Goal: Task Accomplishment & Management: Manage account settings

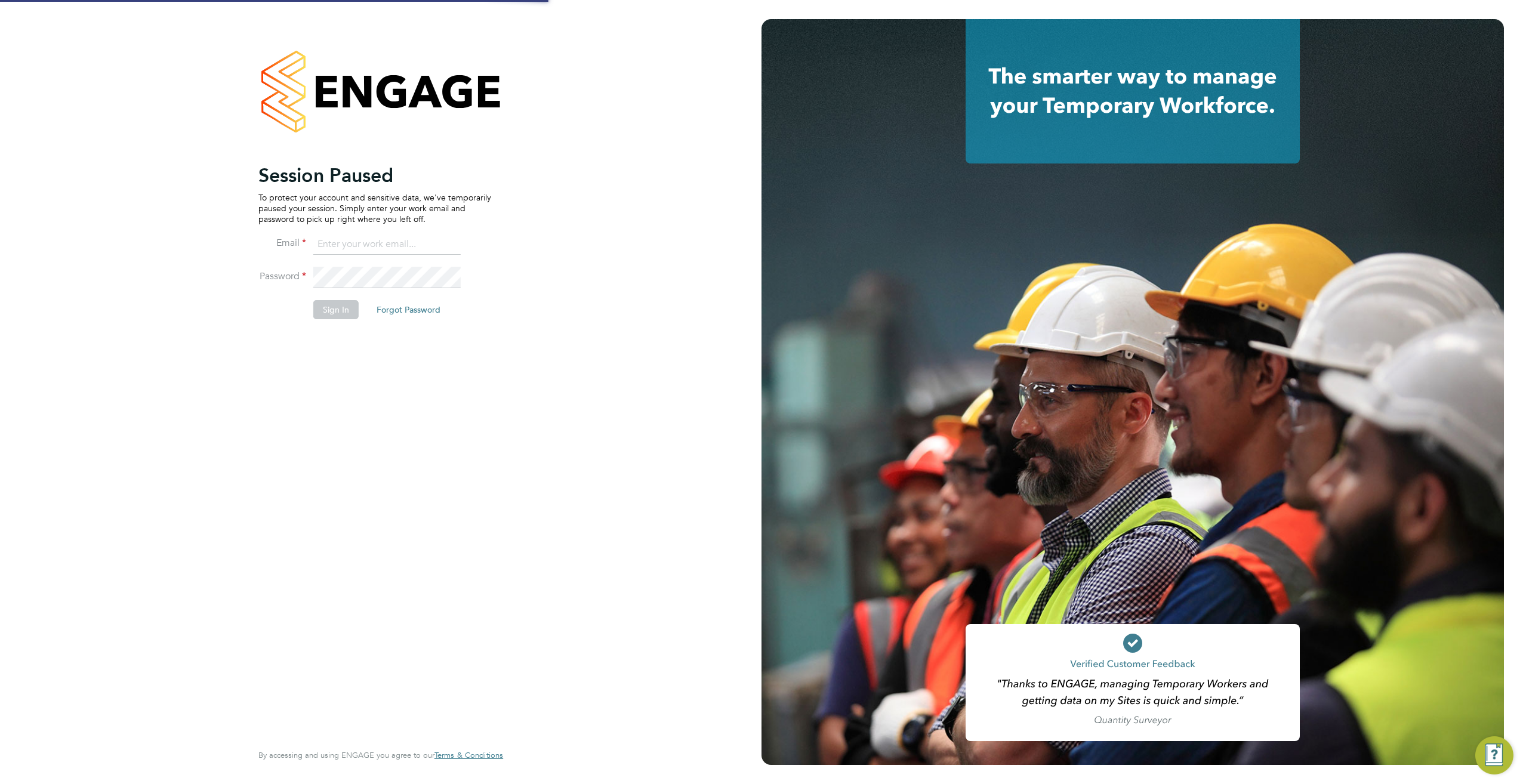
type input "jonathan@f-mead.com"
click at [344, 310] on button "Sign In" at bounding box center [336, 310] width 45 height 19
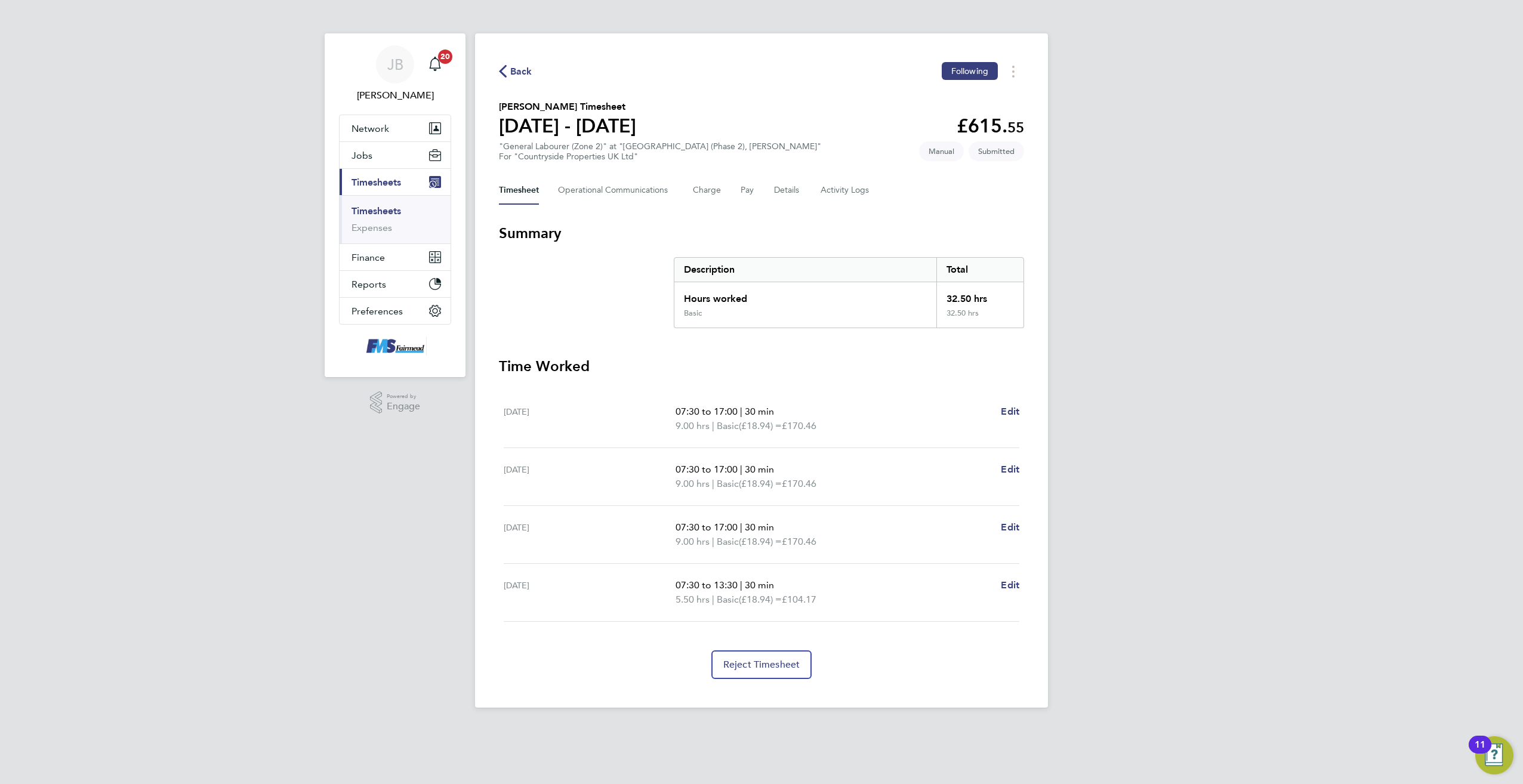
drag, startPoint x: 376, startPoint y: 212, endPoint x: 385, endPoint y: 211, distance: 9.1
click at [376, 212] on link "Timesheets" at bounding box center [375, 211] width 49 height 11
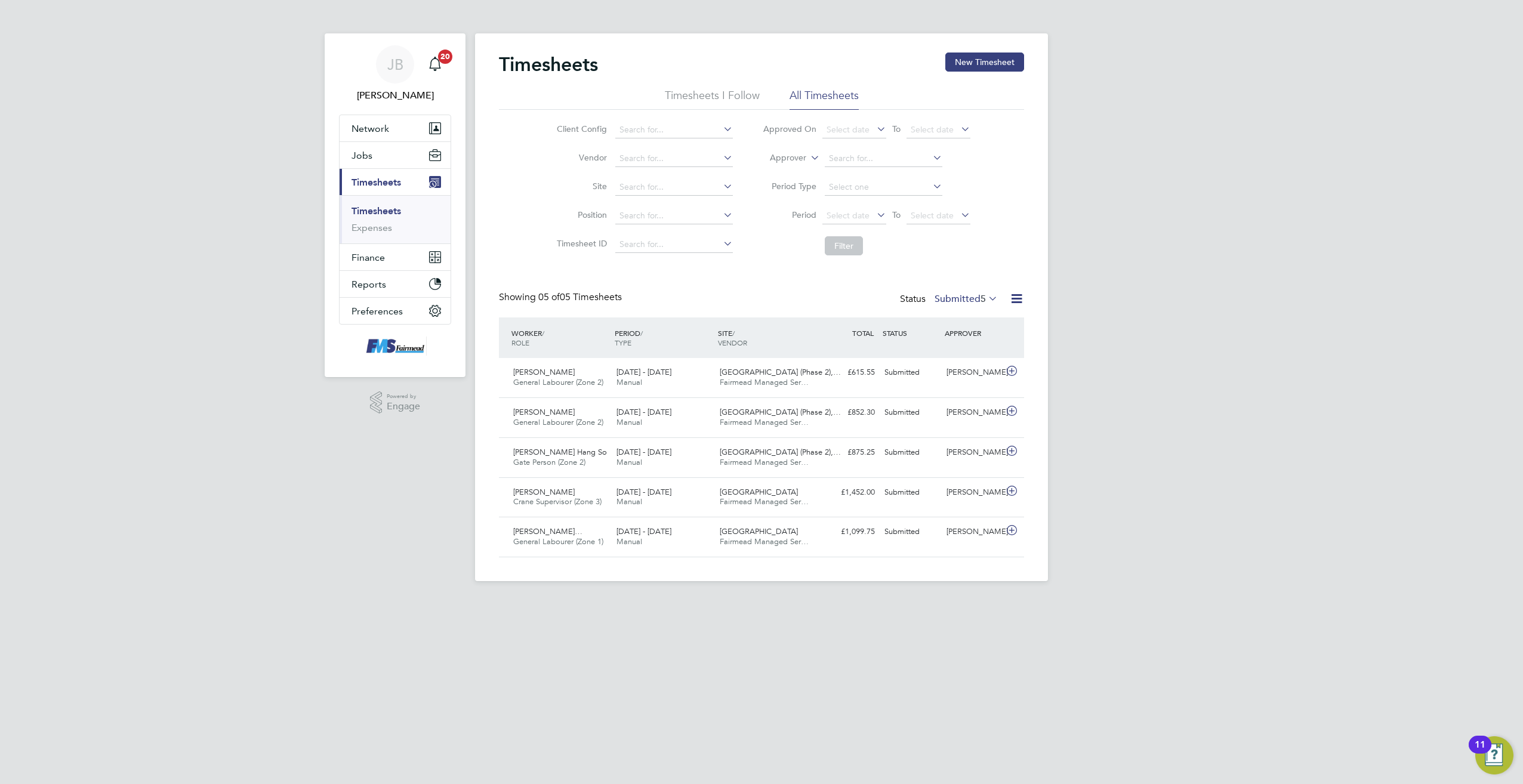
click at [973, 293] on div "Status Submitted 5" at bounding box center [950, 299] width 100 height 17
click at [969, 297] on label "Submitted 5" at bounding box center [966, 298] width 63 height 12
click at [879, 308] on div "Showing 05 of 05 Timesheets Status Submitted 5" at bounding box center [761, 304] width 526 height 26
click at [1007, 412] on icon at bounding box center [1012, 411] width 15 height 9
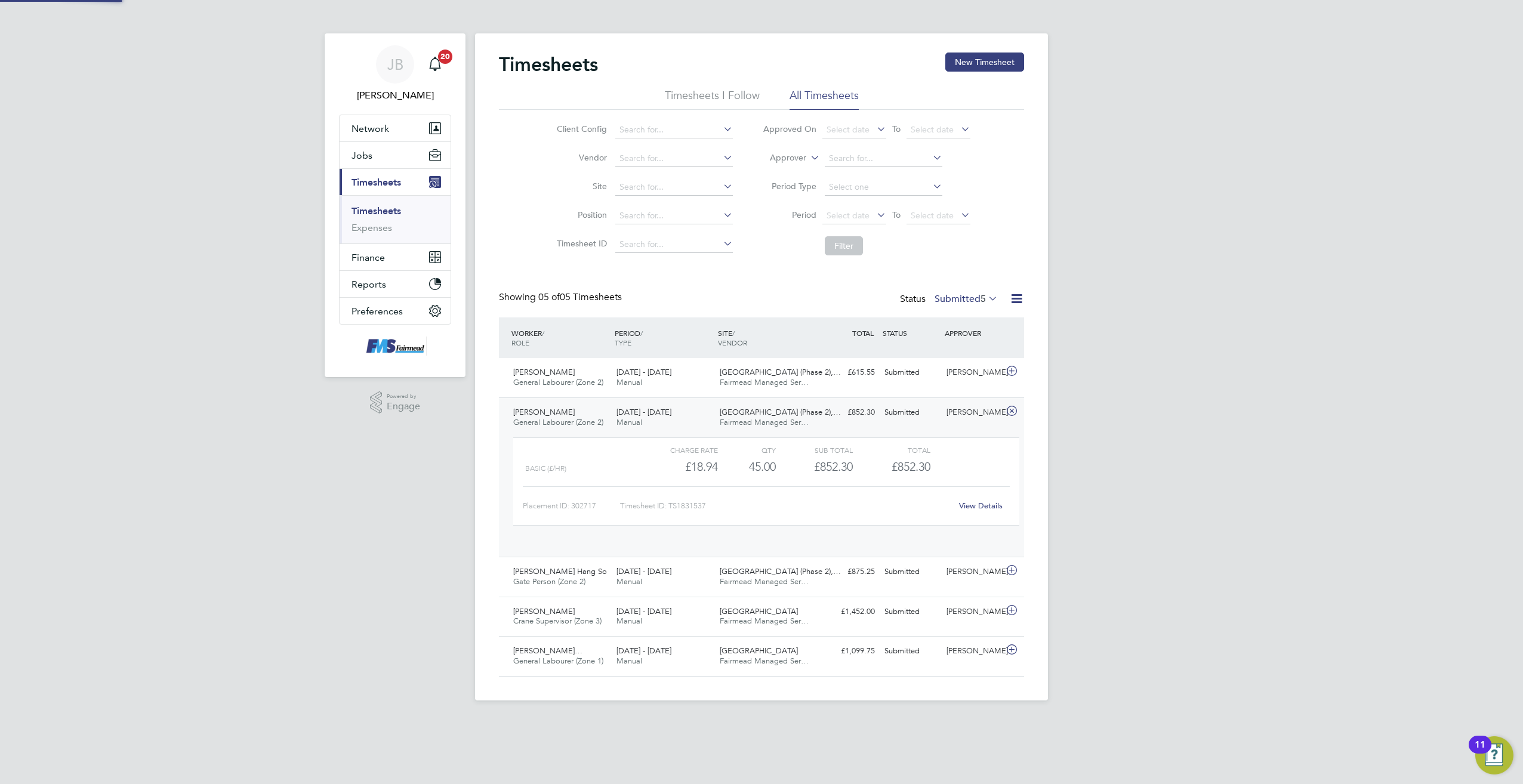
scroll to position [20, 117]
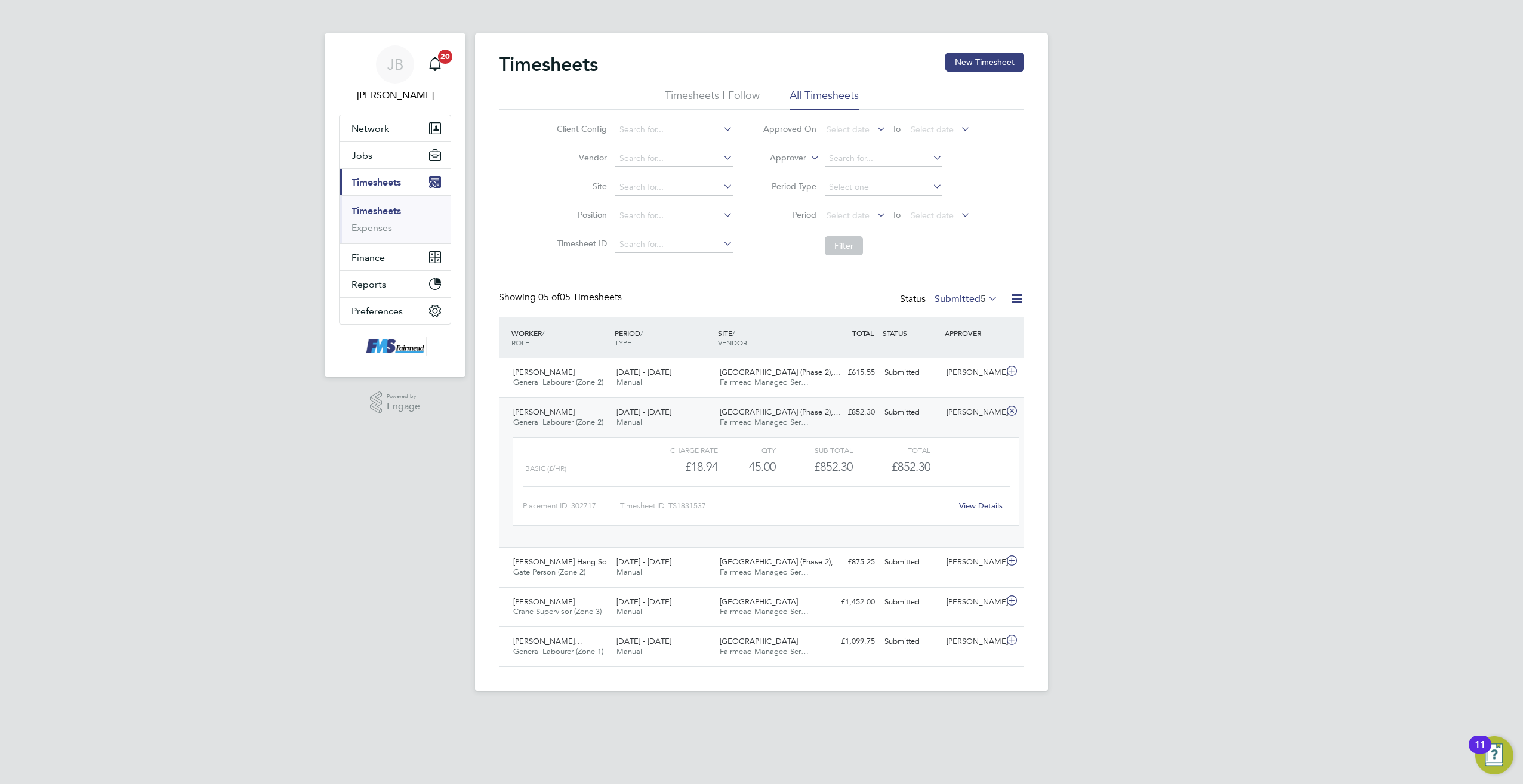
click at [982, 505] on link "View Details" at bounding box center [981, 505] width 44 height 10
click at [1011, 373] on icon at bounding box center [1012, 371] width 15 height 9
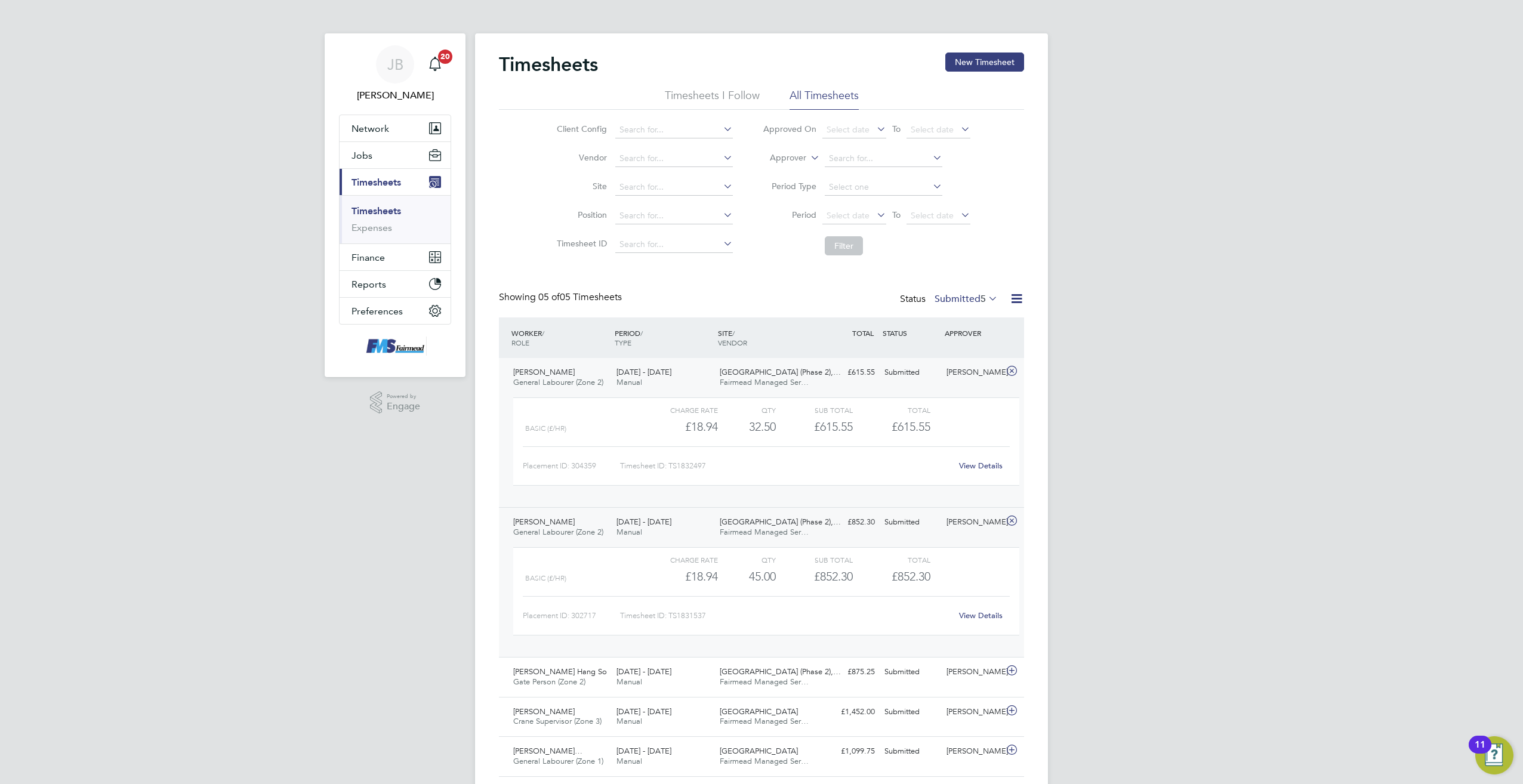
drag, startPoint x: 548, startPoint y: 373, endPoint x: 565, endPoint y: 380, distance: 18.4
click at [549, 373] on span "[PERSON_NAME]" at bounding box center [544, 372] width 61 height 10
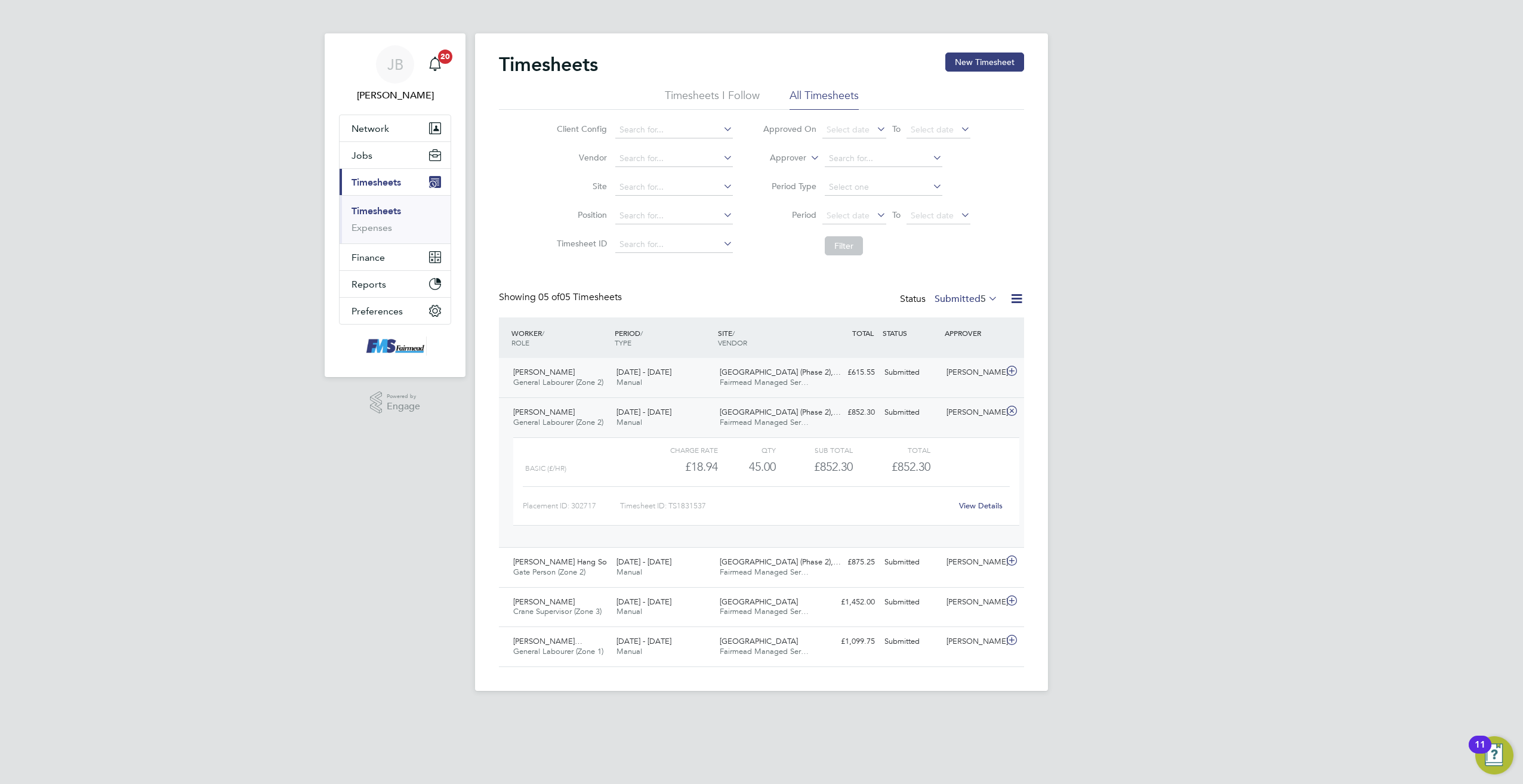
click at [959, 383] on div "[PERSON_NAME]" at bounding box center [972, 373] width 62 height 19
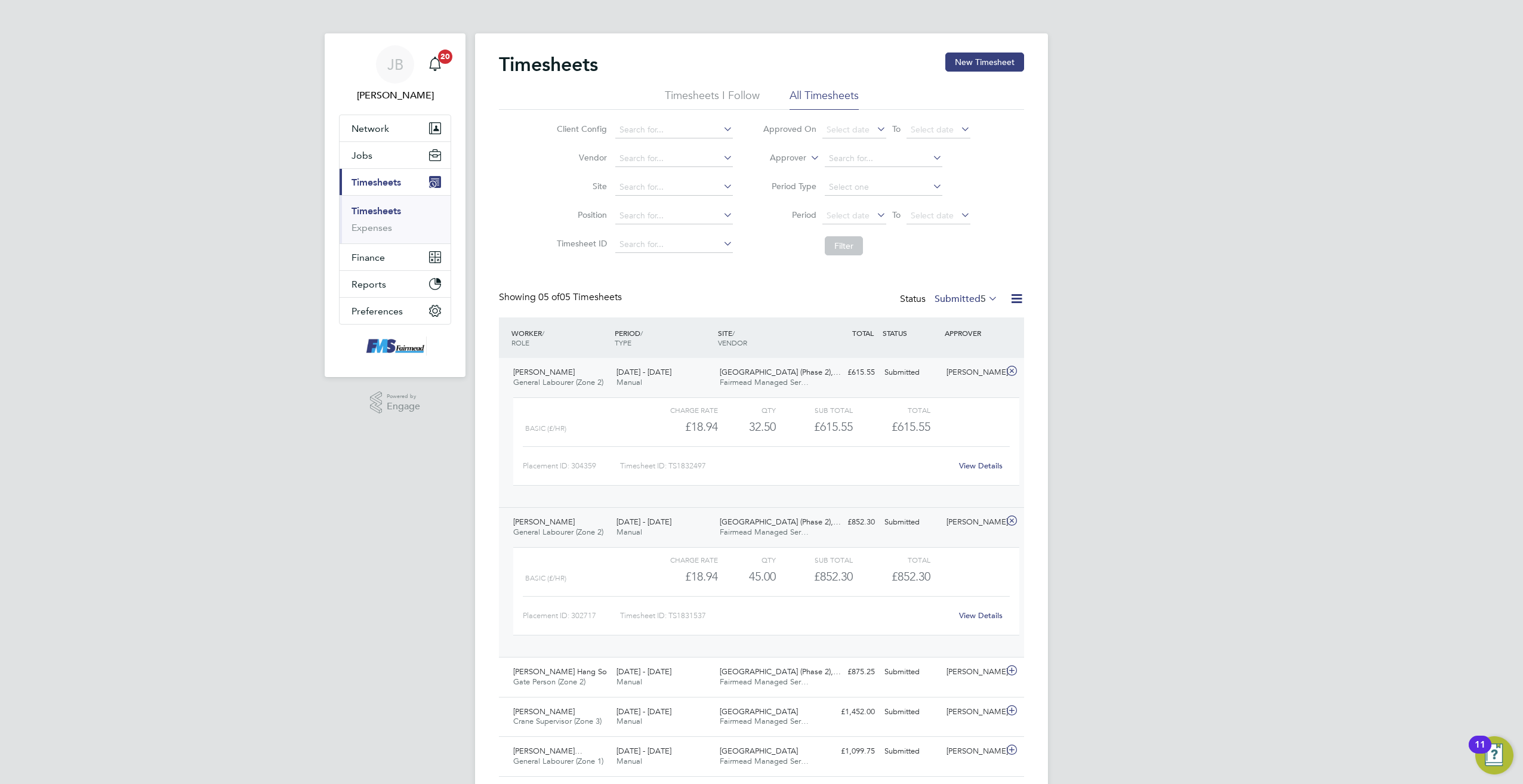
click at [984, 467] on link "View Details" at bounding box center [981, 465] width 44 height 10
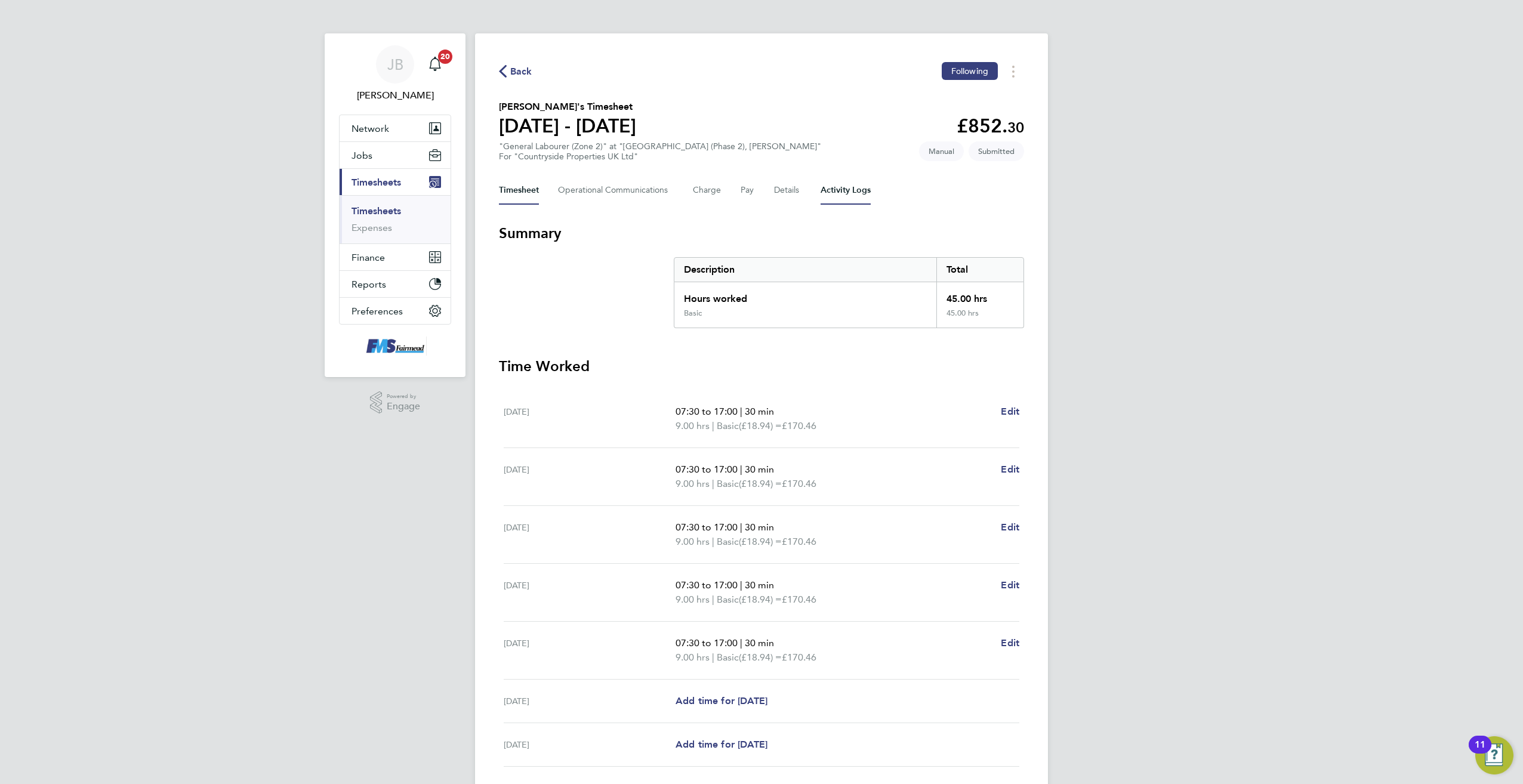
click at [844, 197] on Logs-tab "Activity Logs" at bounding box center [845, 190] width 50 height 29
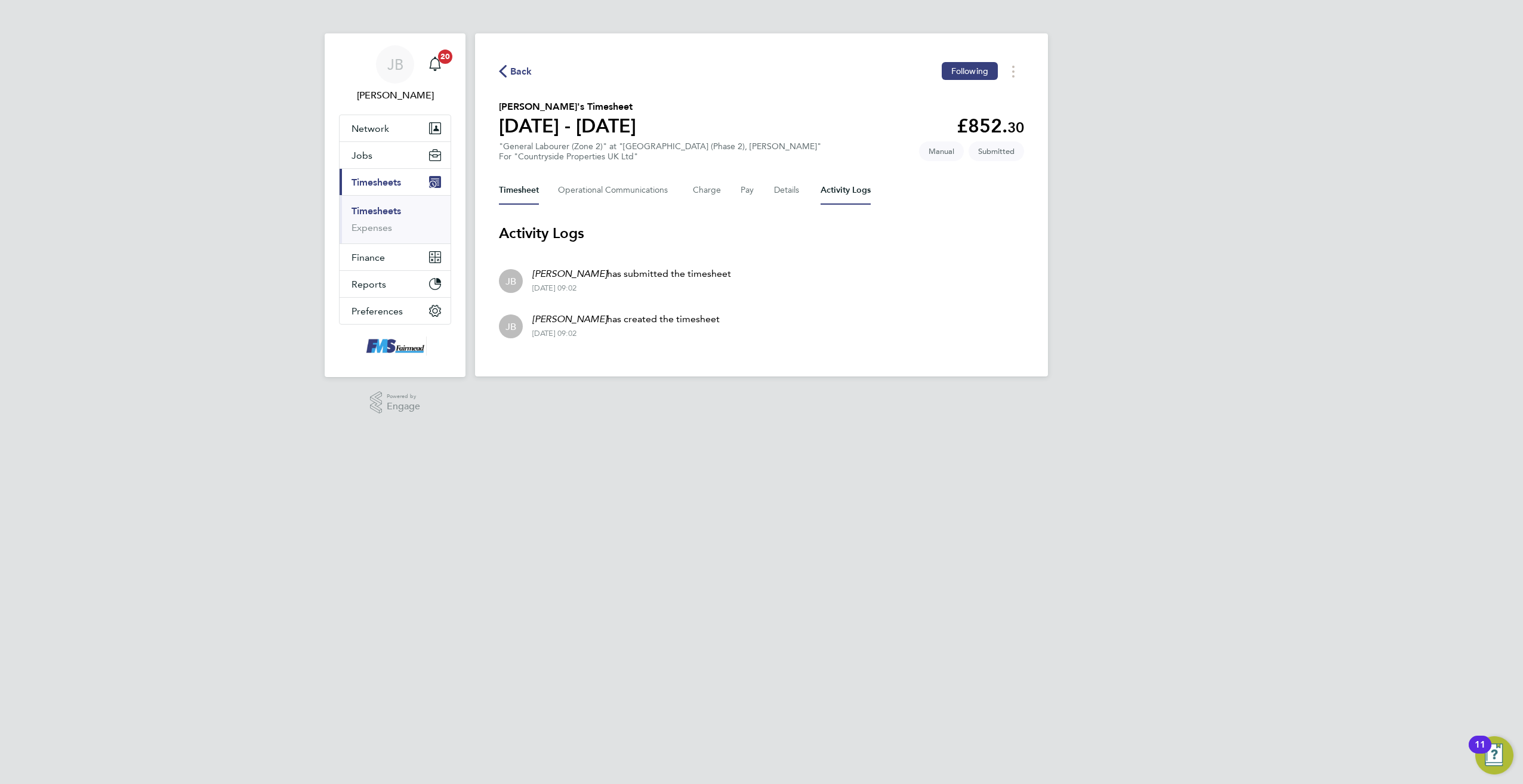
click at [534, 197] on button "Timesheet" at bounding box center [518, 190] width 40 height 29
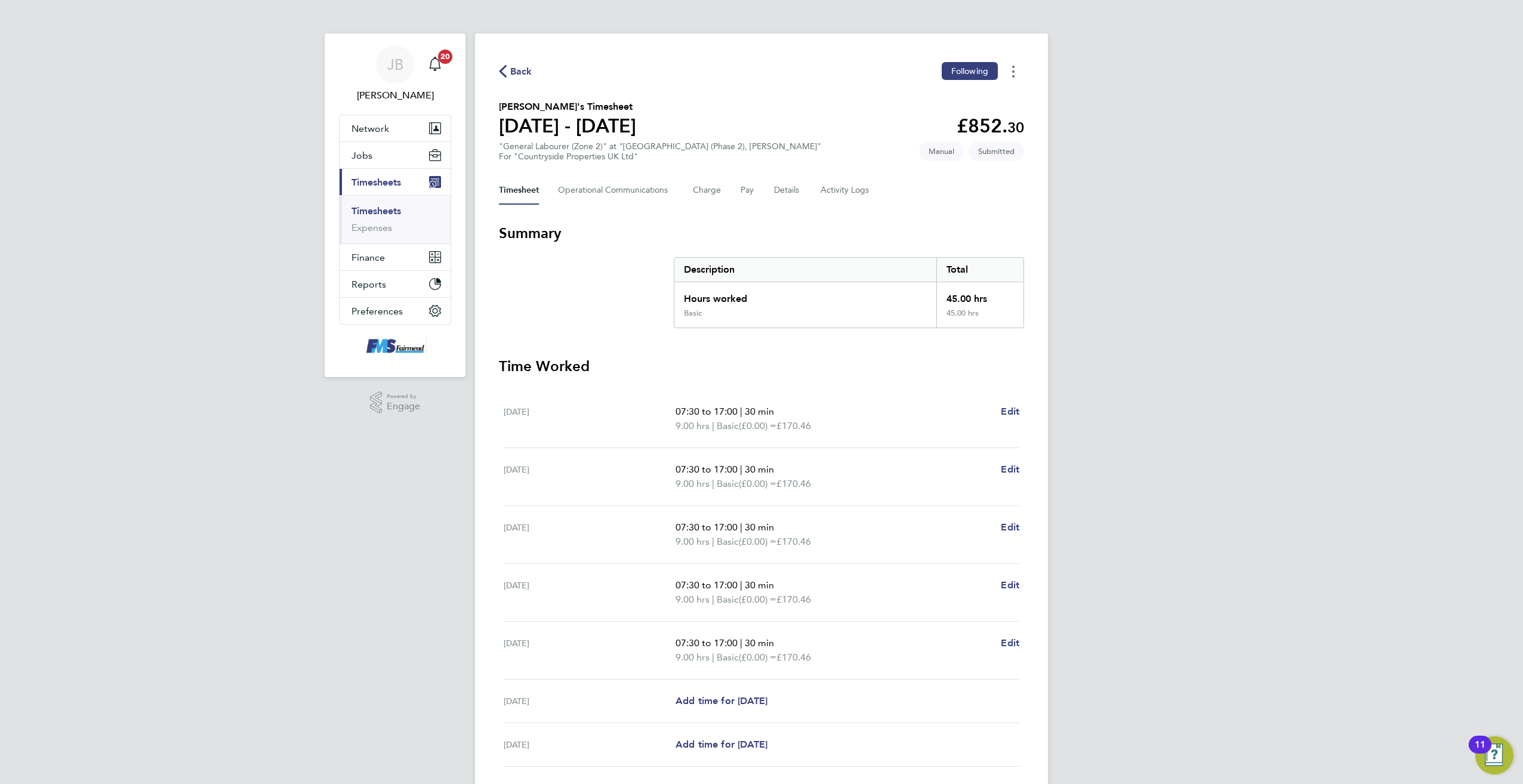
click at [1015, 71] on button "Timesheets Menu" at bounding box center [1013, 71] width 21 height 19
click at [799, 201] on button "Details" at bounding box center [788, 190] width 28 height 29
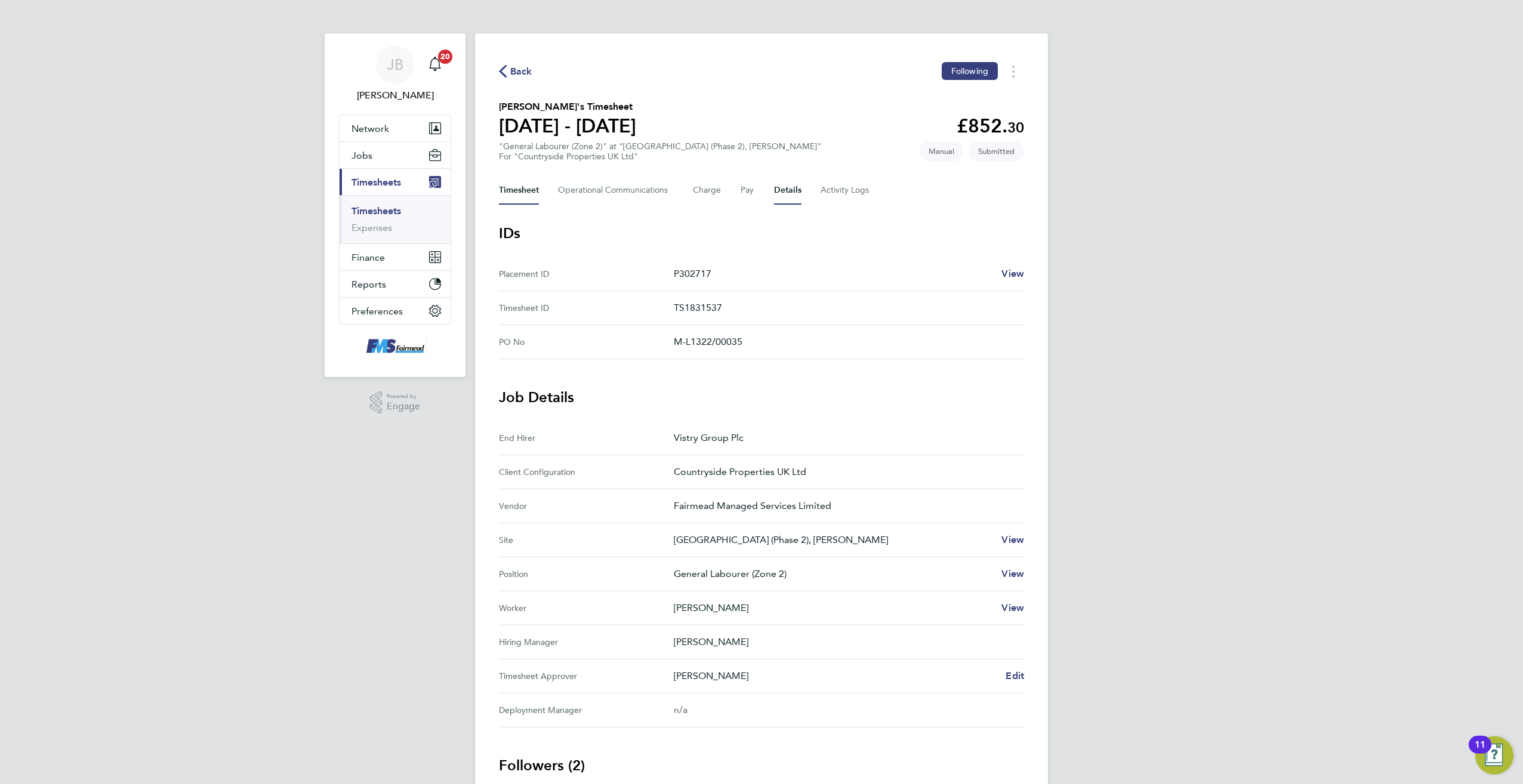
click at [522, 193] on button "Timesheet" at bounding box center [518, 190] width 40 height 29
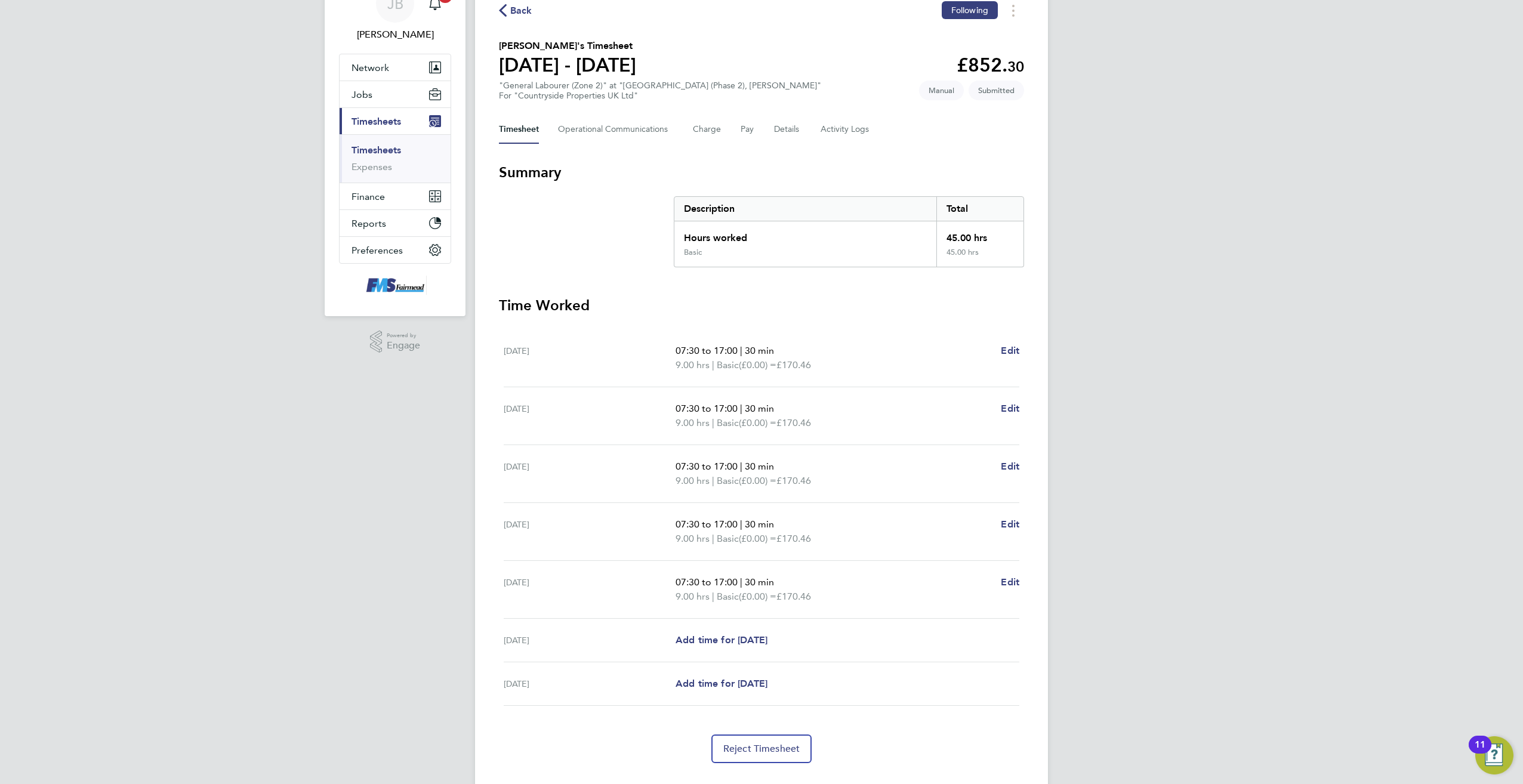
scroll to position [88, 0]
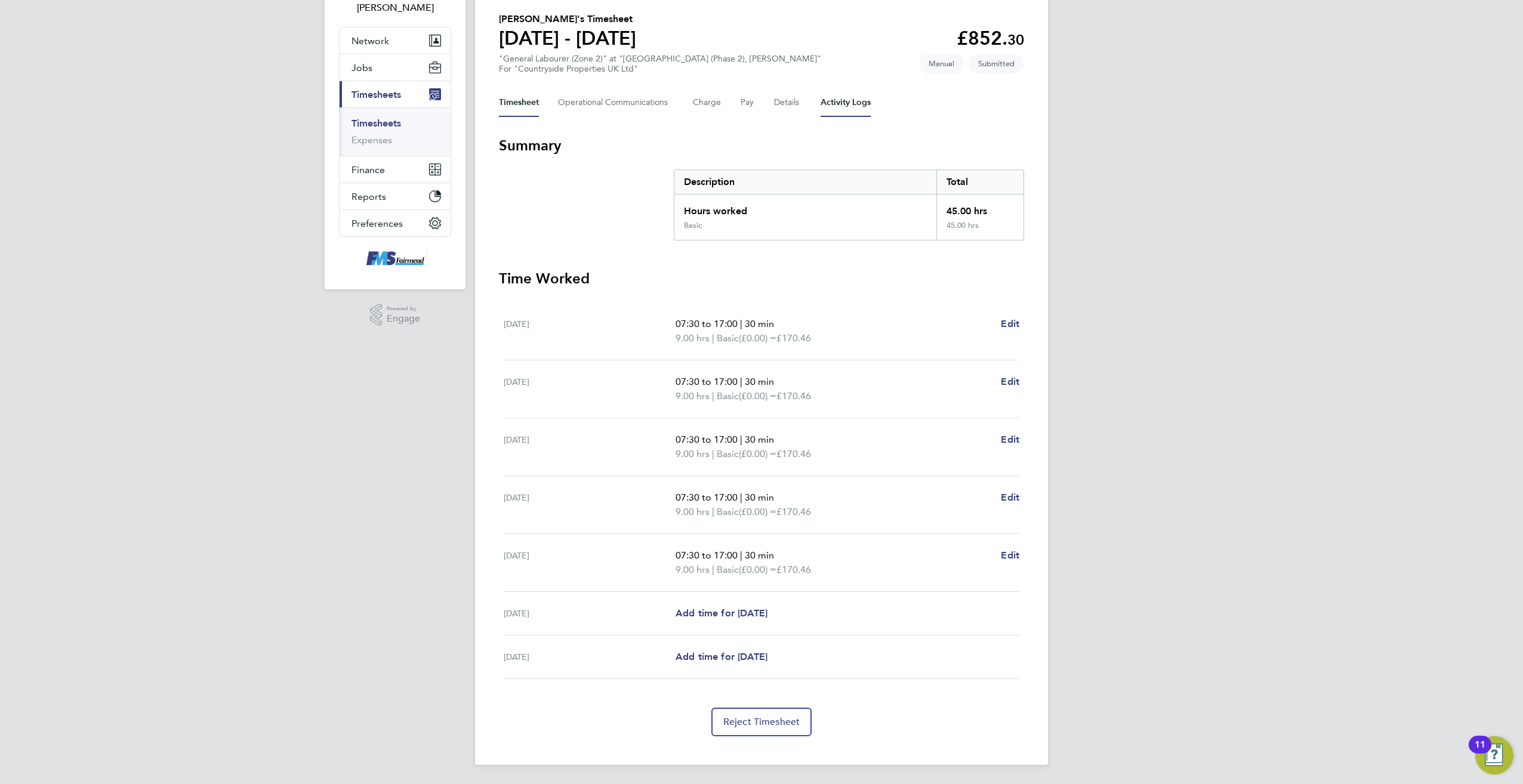
click at [857, 107] on Logs-tab "Activity Logs" at bounding box center [845, 102] width 50 height 29
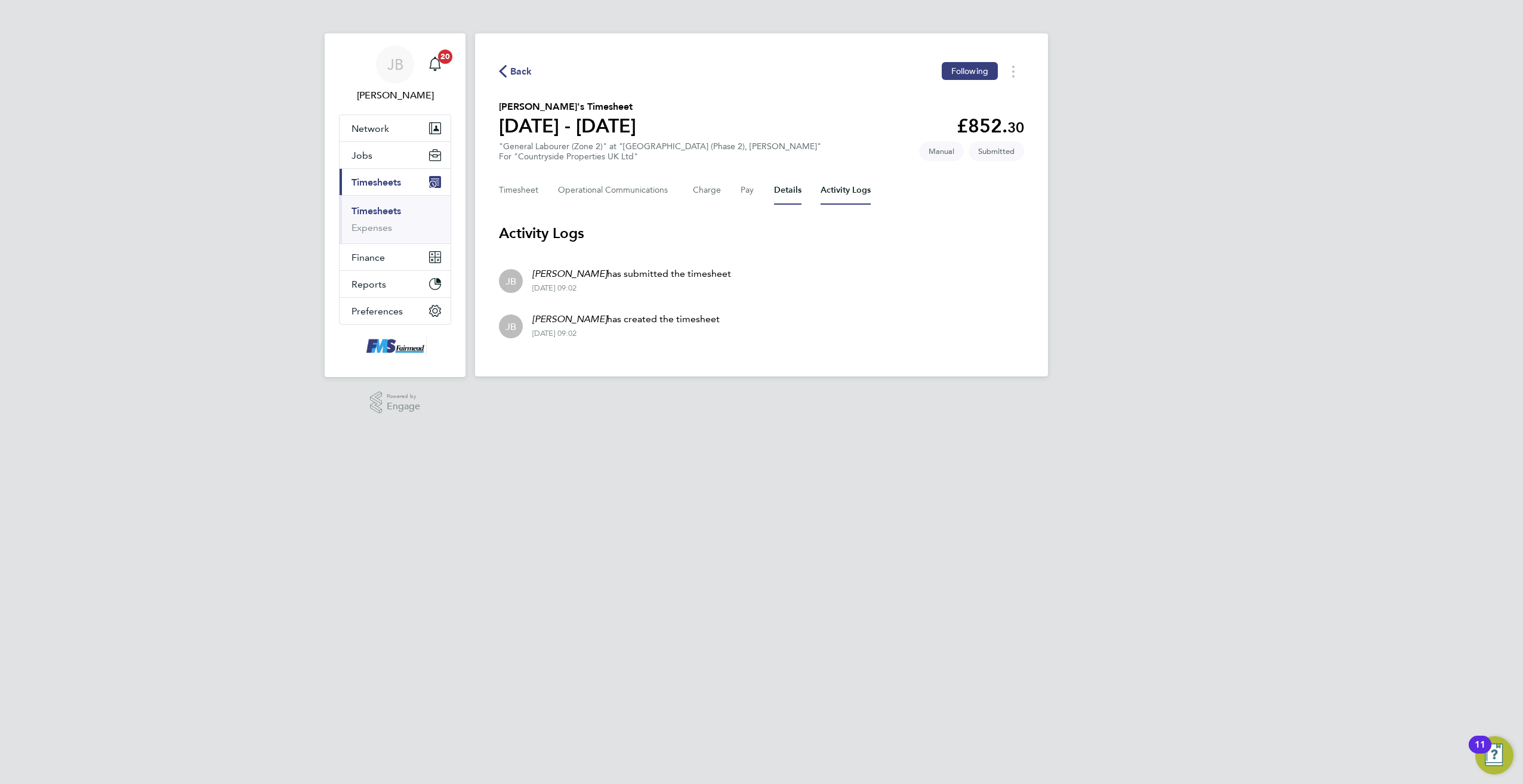
click at [787, 192] on button "Details" at bounding box center [788, 190] width 28 height 29
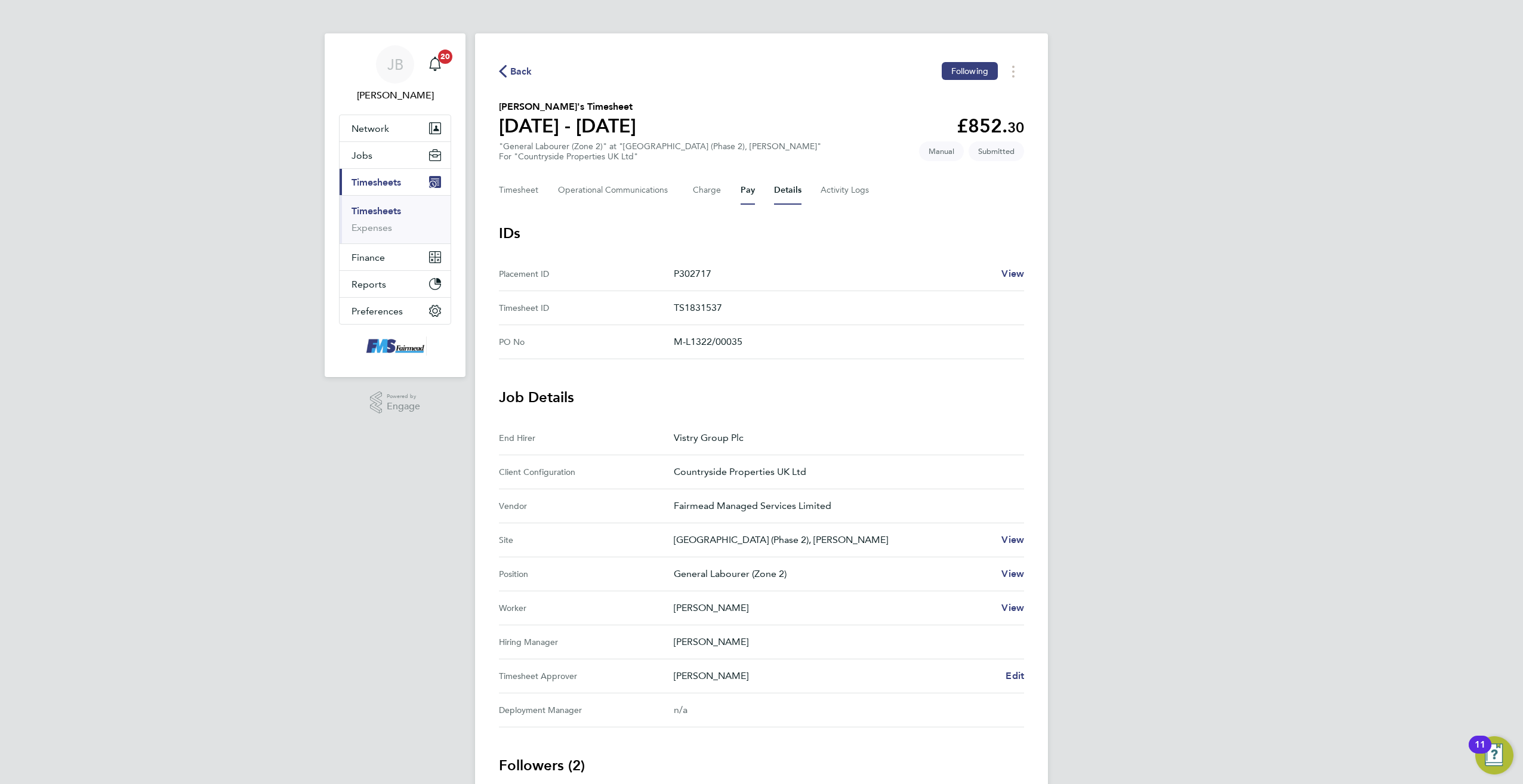
click at [752, 195] on button "Pay" at bounding box center [747, 190] width 14 height 29
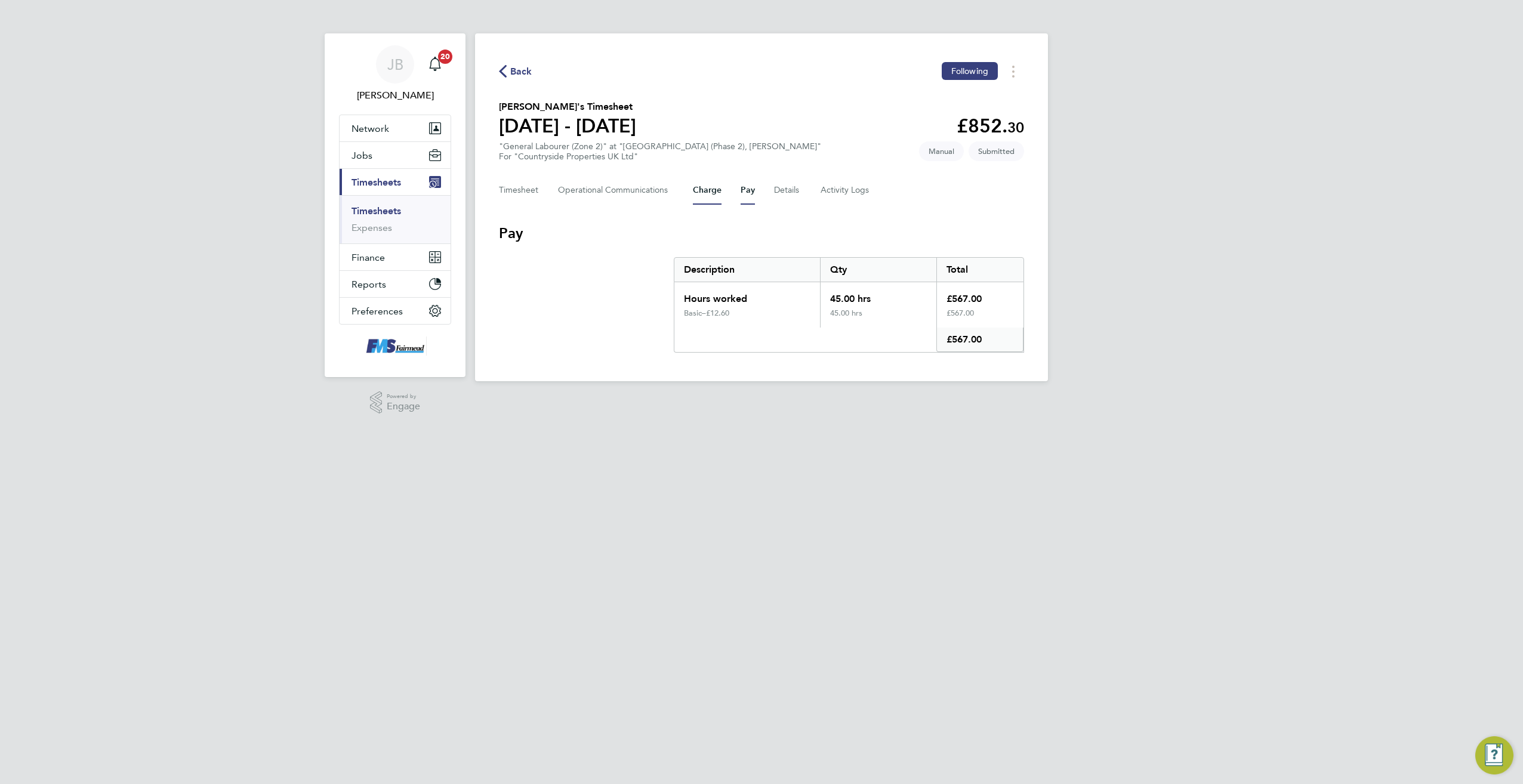
click at [698, 189] on button "Charge" at bounding box center [707, 190] width 29 height 29
click at [613, 190] on Communications-tab "Operational Communications" at bounding box center [616, 190] width 116 height 29
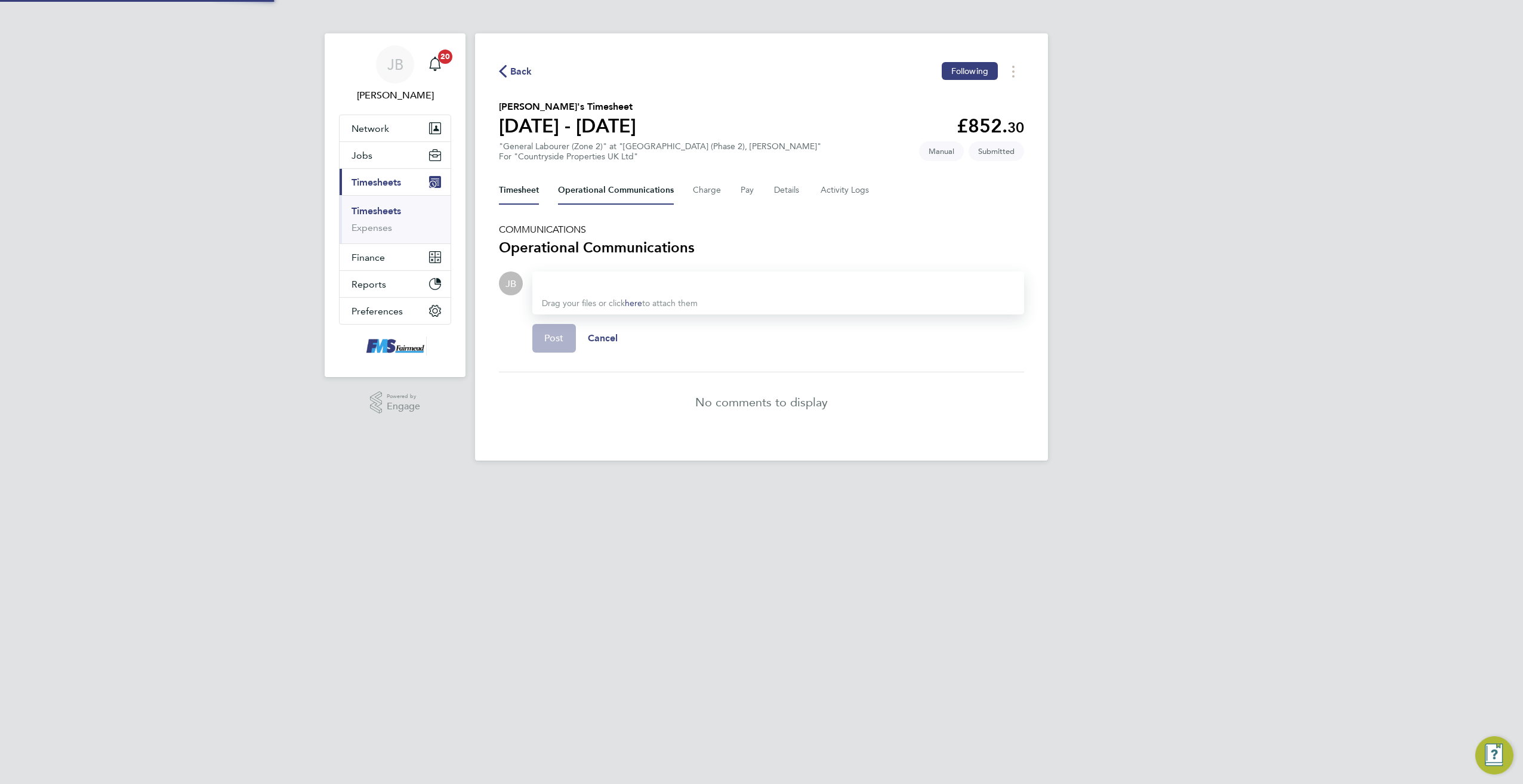
click at [523, 194] on button "Timesheet" at bounding box center [518, 190] width 40 height 29
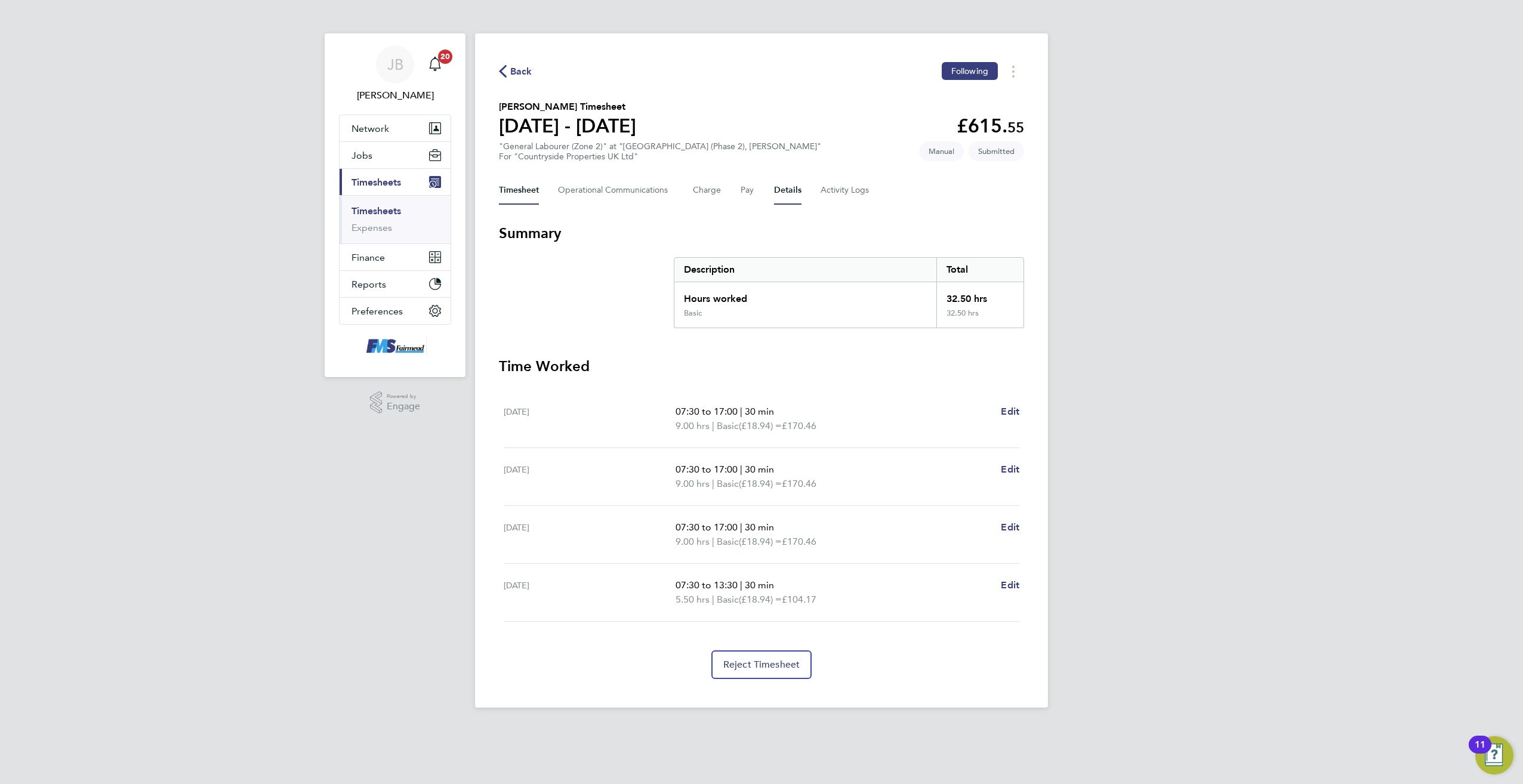
click at [777, 195] on button "Details" at bounding box center [788, 190] width 28 height 29
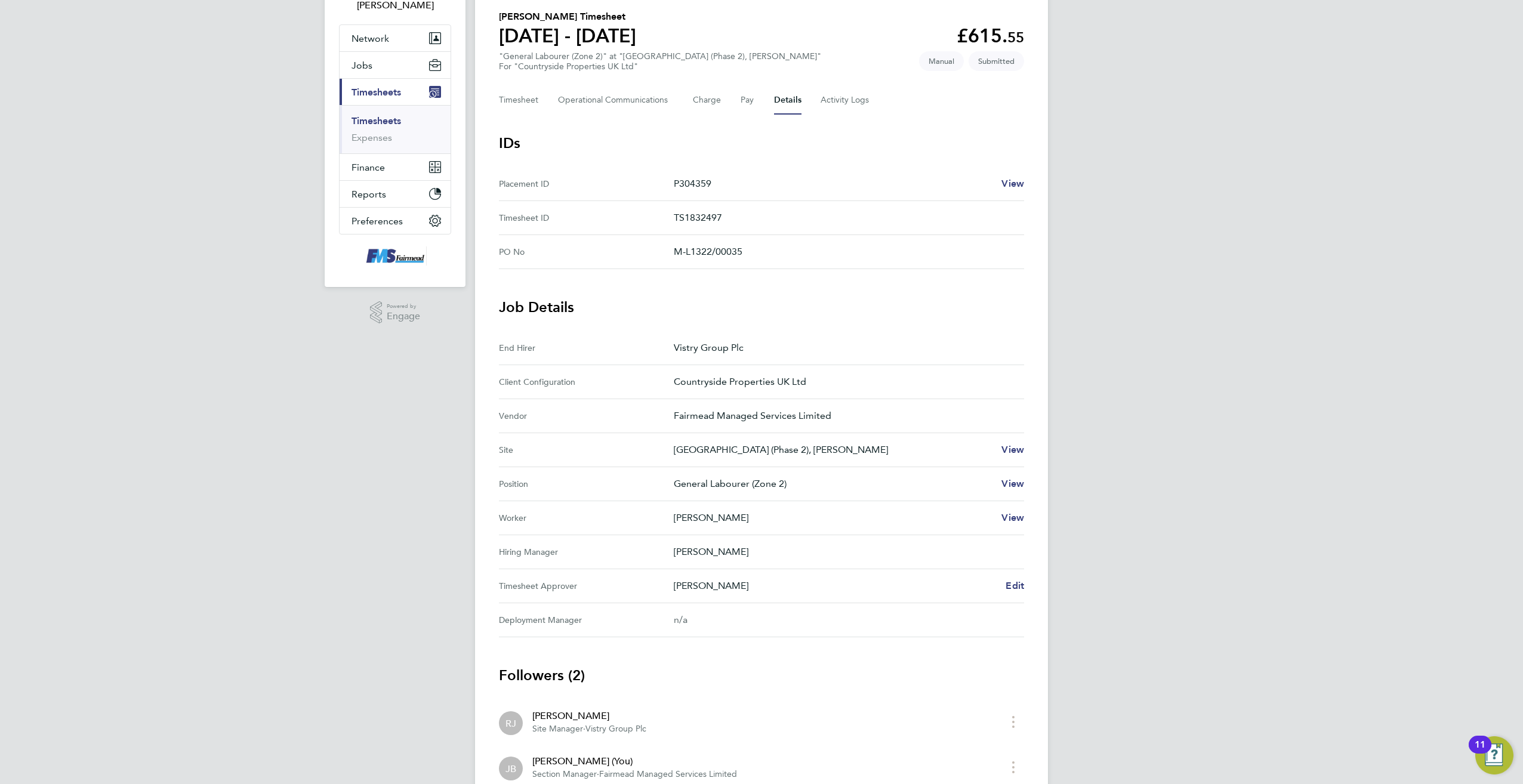
scroll to position [177, 0]
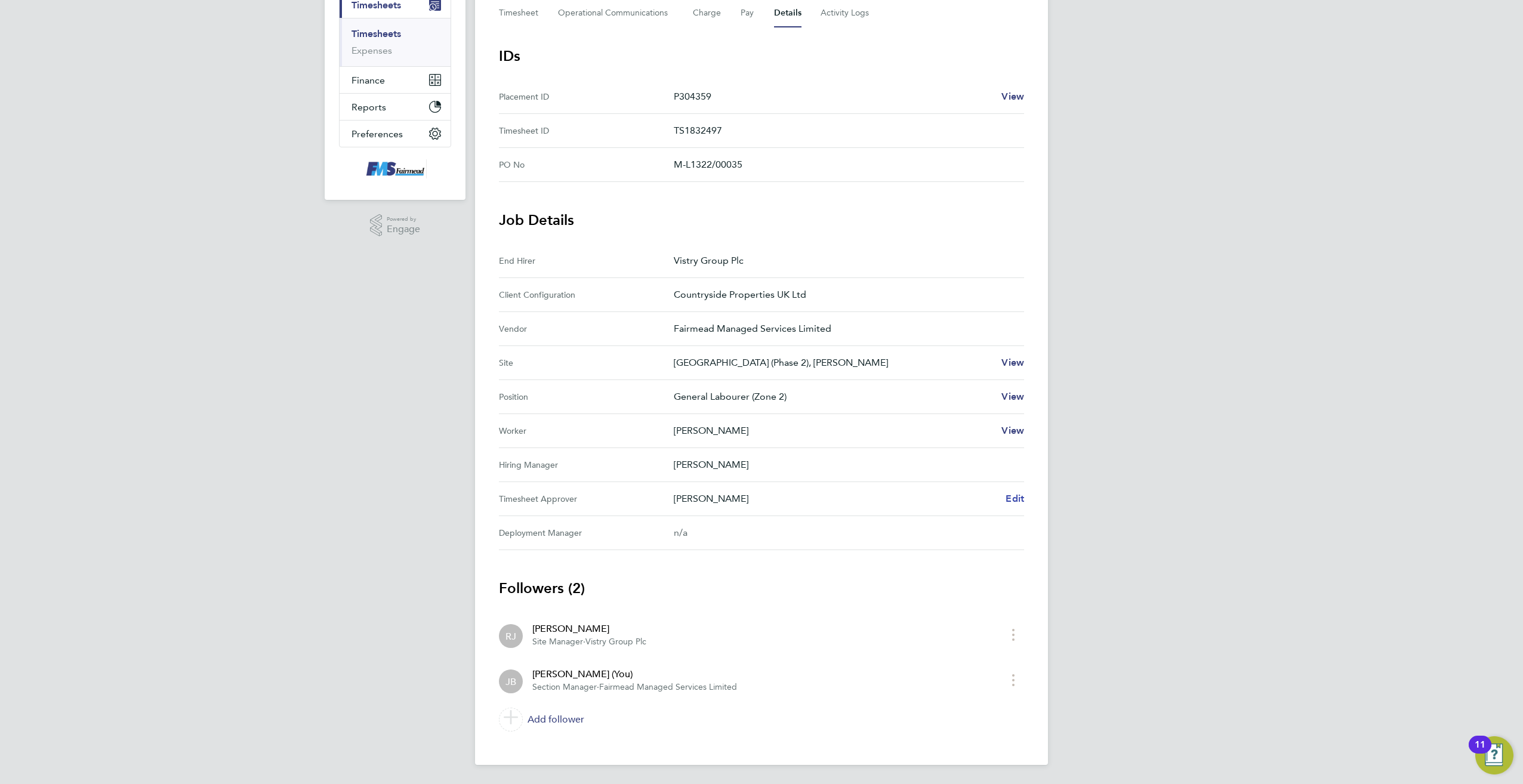
click at [1021, 502] on span "Edit" at bounding box center [1015, 499] width 19 height 11
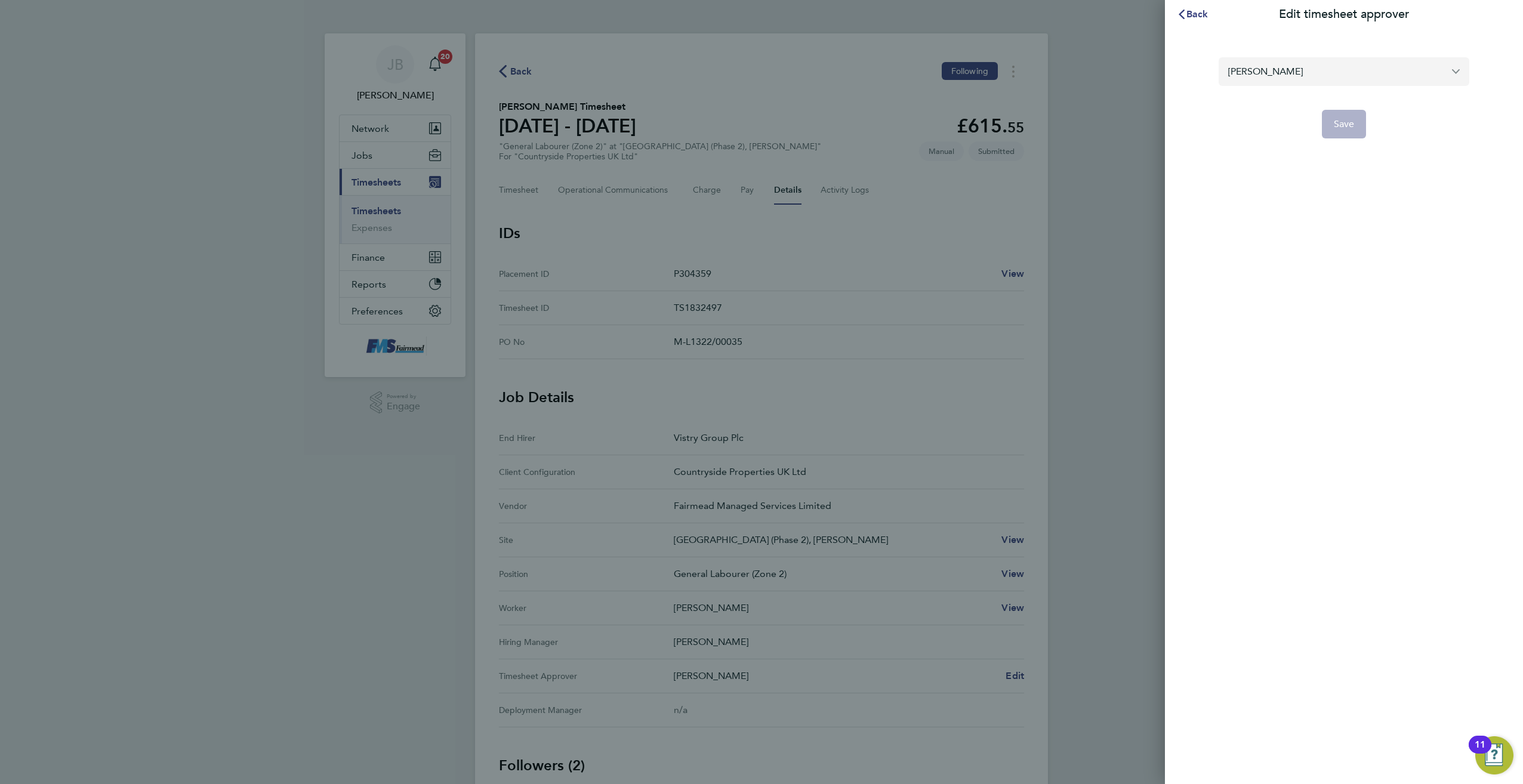
click at [1464, 76] on input "[PERSON_NAME]" at bounding box center [1344, 71] width 250 height 28
click at [1296, 101] on li "[PERSON_NAME]" at bounding box center [1344, 101] width 250 height 30
type input "[PERSON_NAME]"
click at [1340, 125] on span "Save" at bounding box center [1344, 124] width 21 height 12
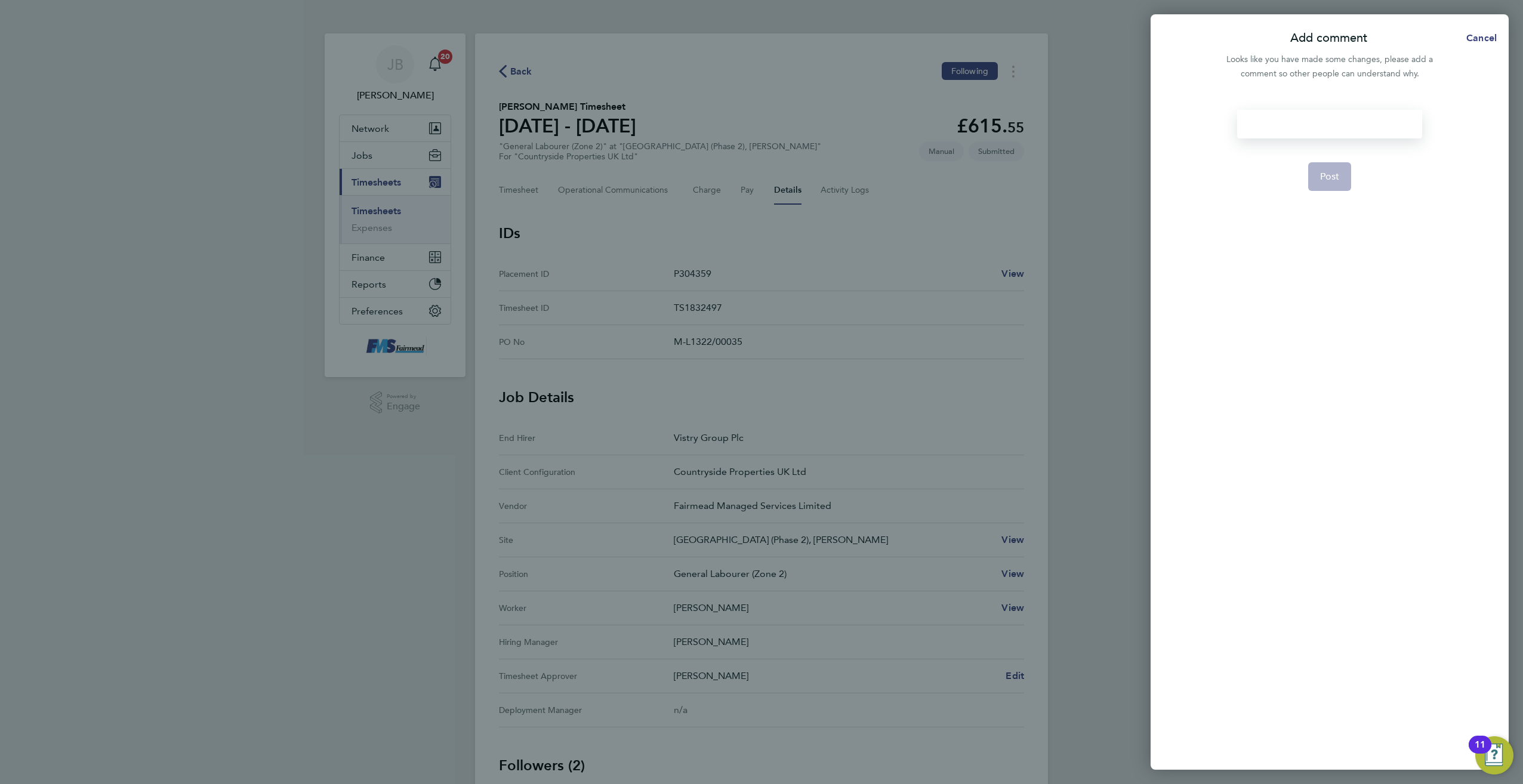
click at [1297, 132] on div at bounding box center [1329, 123] width 184 height 29
click at [1313, 124] on div "Change Aporover" at bounding box center [1329, 123] width 184 height 29
drag, startPoint x: 1352, startPoint y: 133, endPoint x: 1217, endPoint y: 125, distance: 135.2
click at [1217, 125] on div "Change Approver Post" at bounding box center [1330, 433] width 358 height 675
copy div "Change Approver"
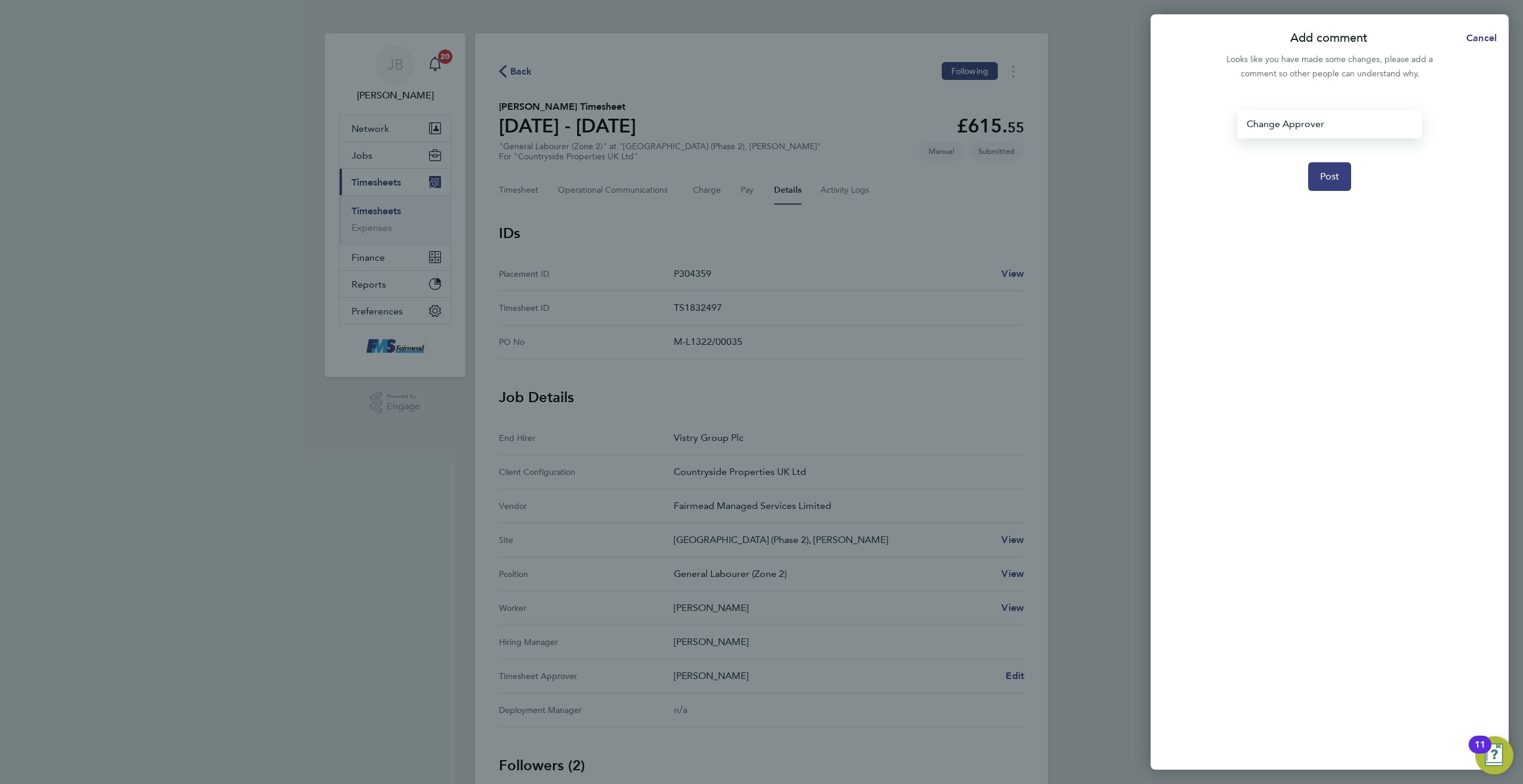
click at [1363, 128] on div "Change Approver" at bounding box center [1329, 123] width 184 height 29
click at [1335, 185] on button "Post" at bounding box center [1330, 176] width 44 height 29
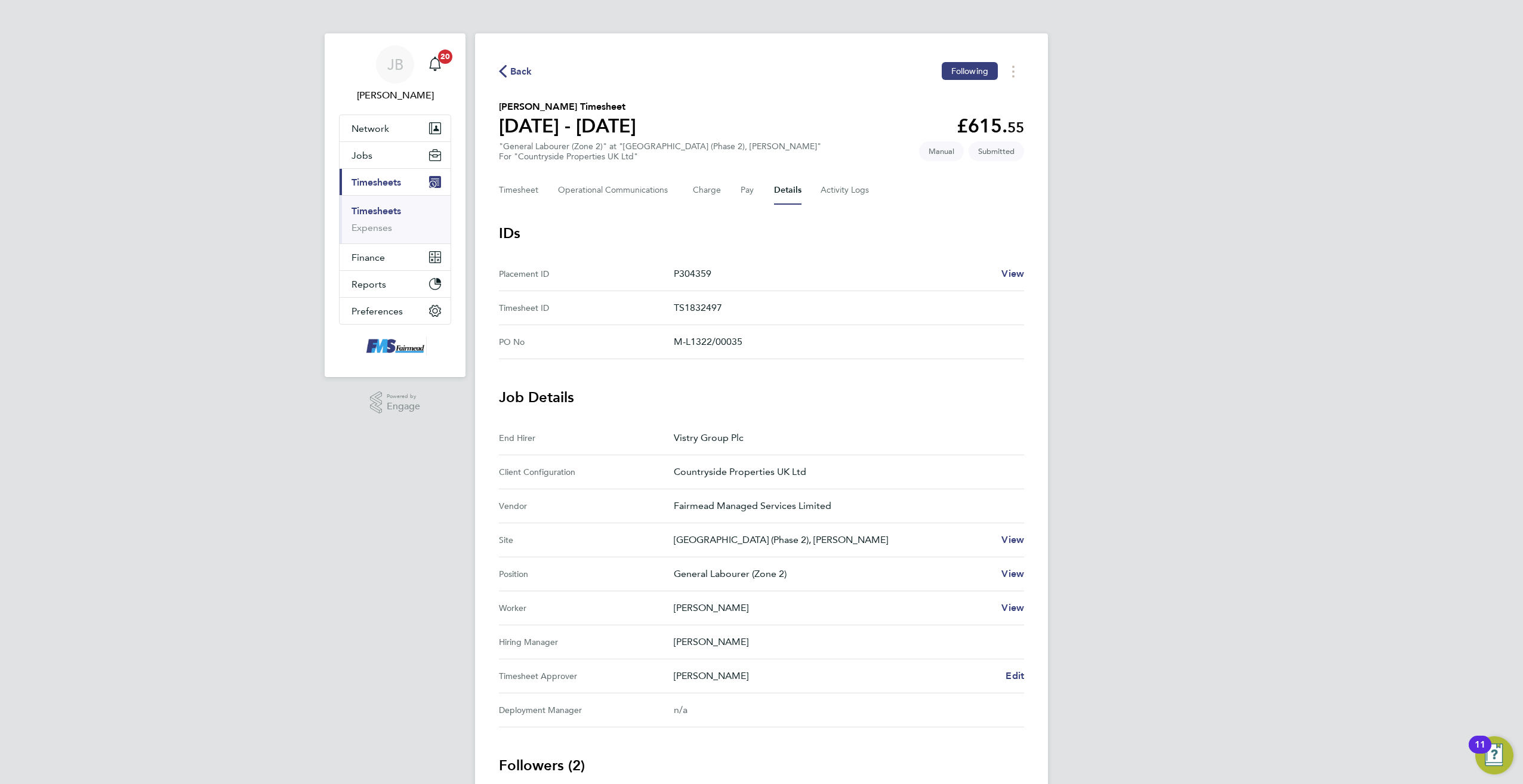
click at [388, 210] on link "Timesheets" at bounding box center [375, 211] width 49 height 11
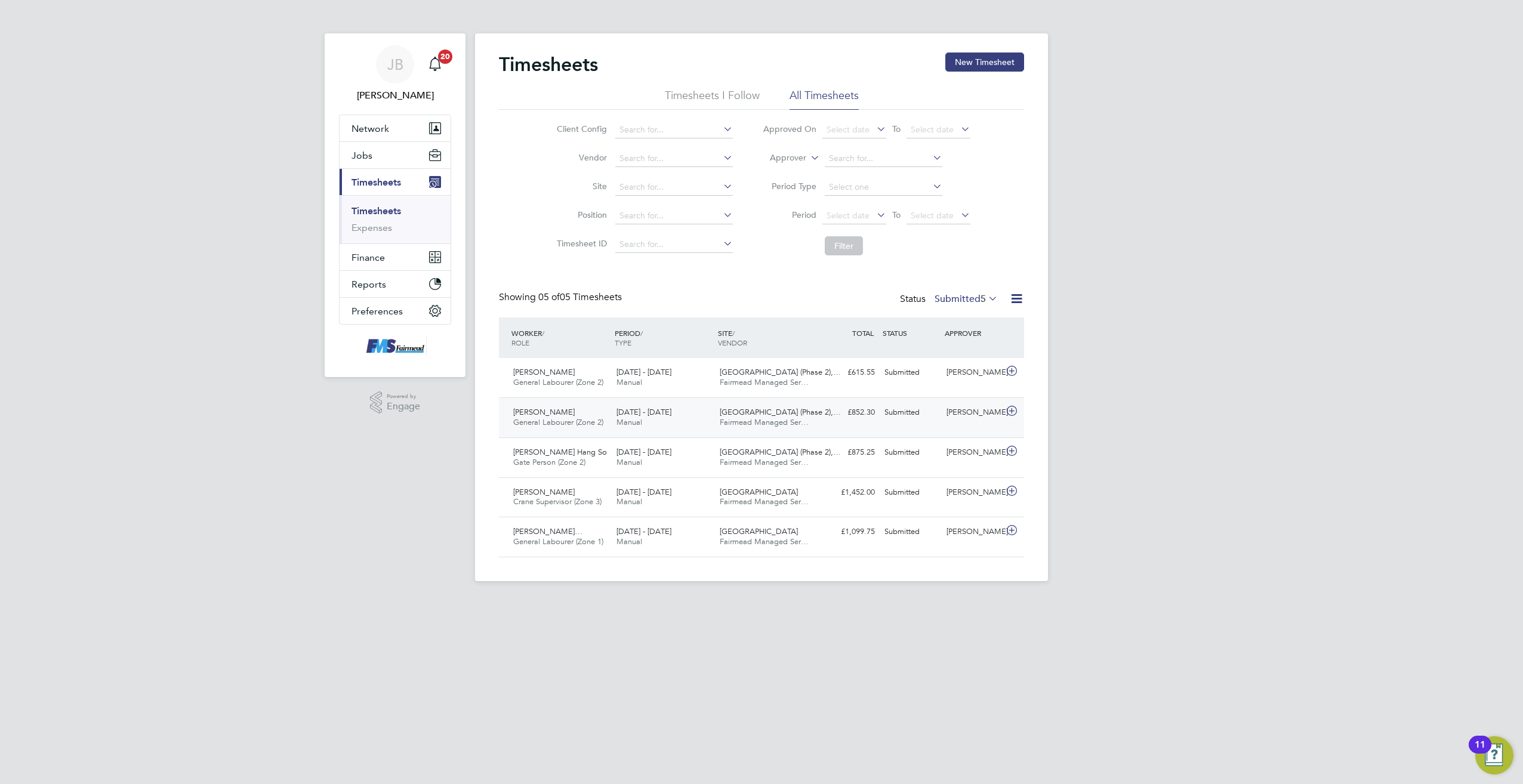
click at [1017, 413] on icon at bounding box center [1012, 411] width 15 height 9
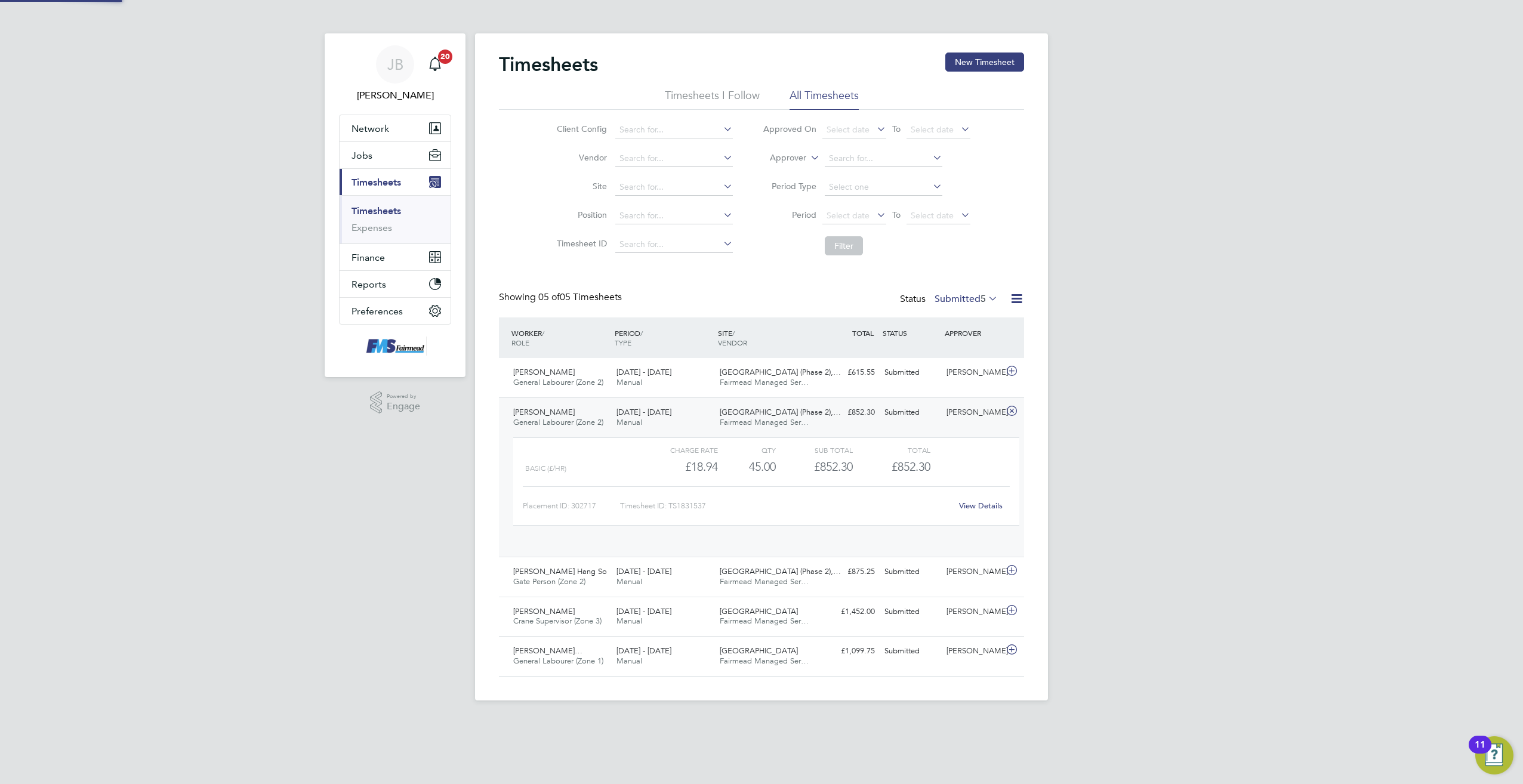
scroll to position [20, 117]
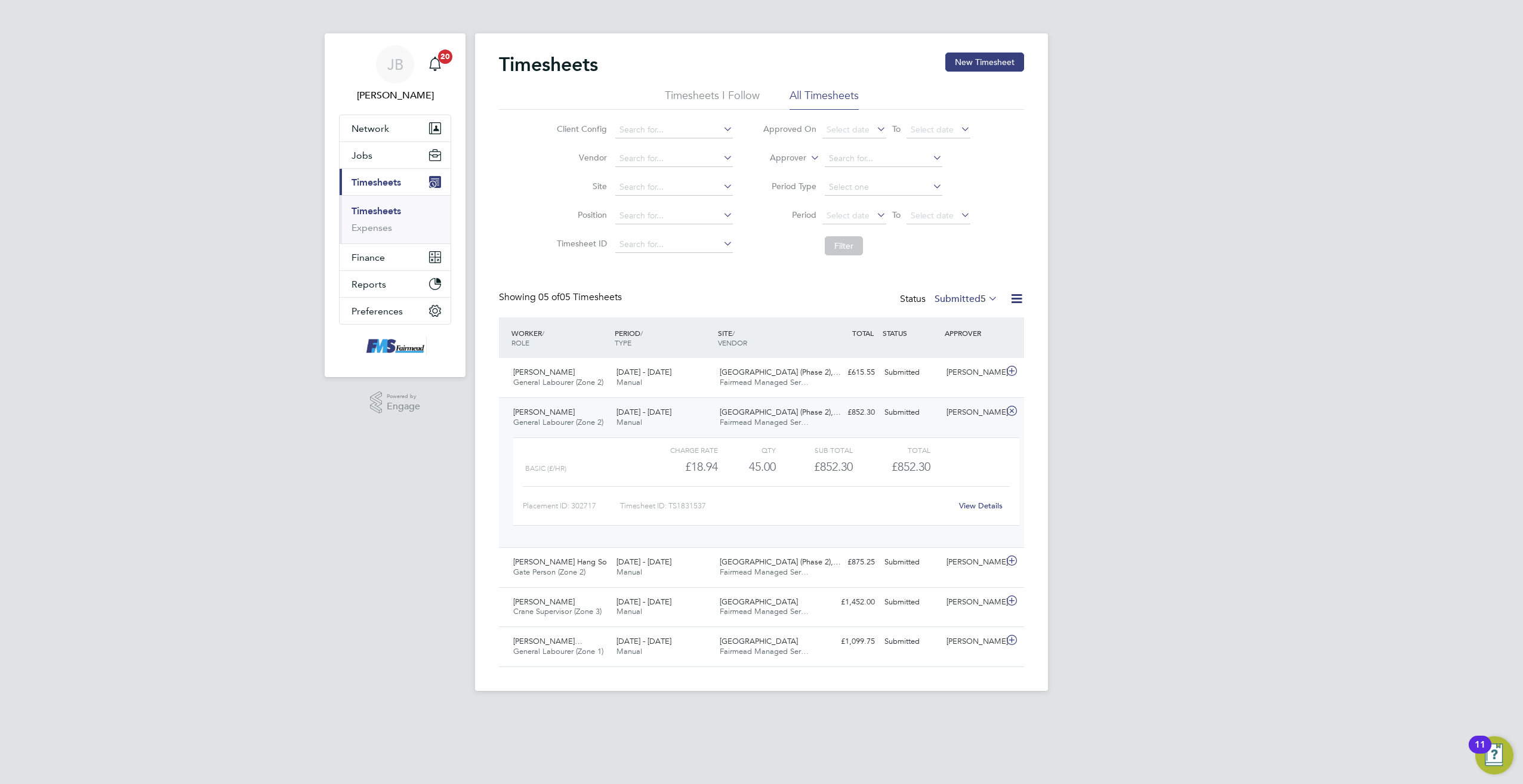
click at [984, 509] on link "View Details" at bounding box center [981, 505] width 44 height 10
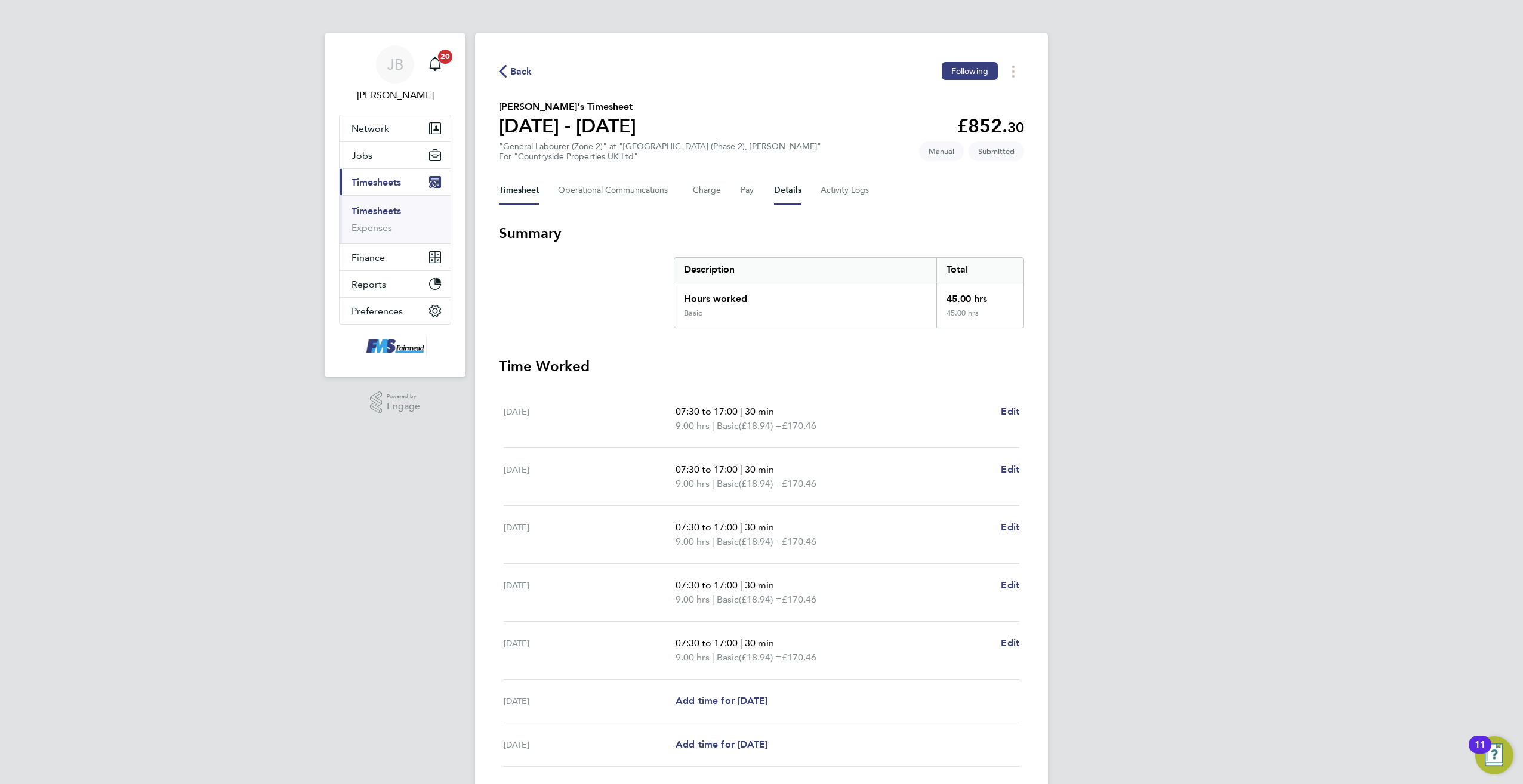
drag, startPoint x: 782, startPoint y: 195, endPoint x: 837, endPoint y: 212, distance: 57.6
click at [782, 195] on button "Details" at bounding box center [788, 190] width 28 height 29
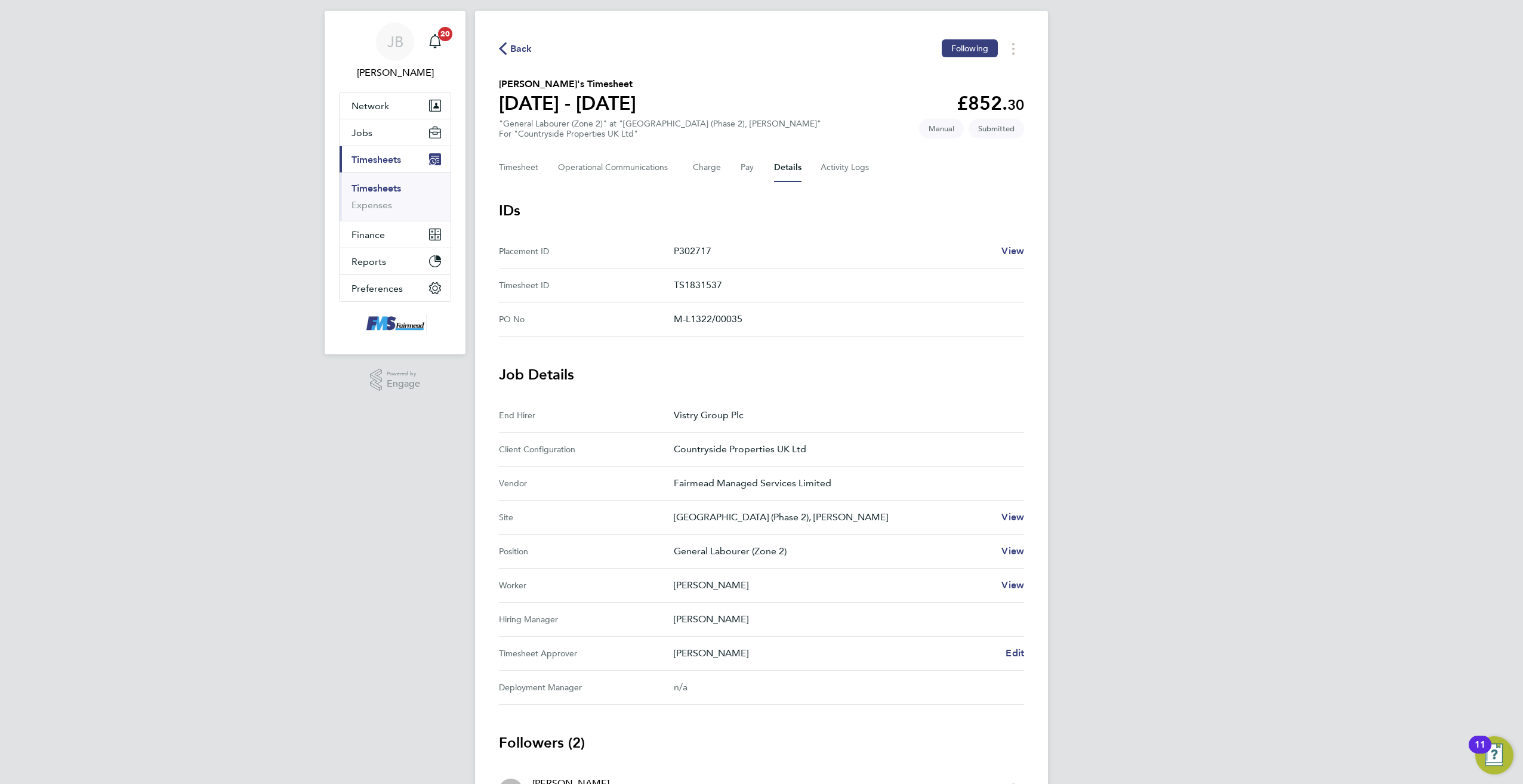
scroll to position [177, 0]
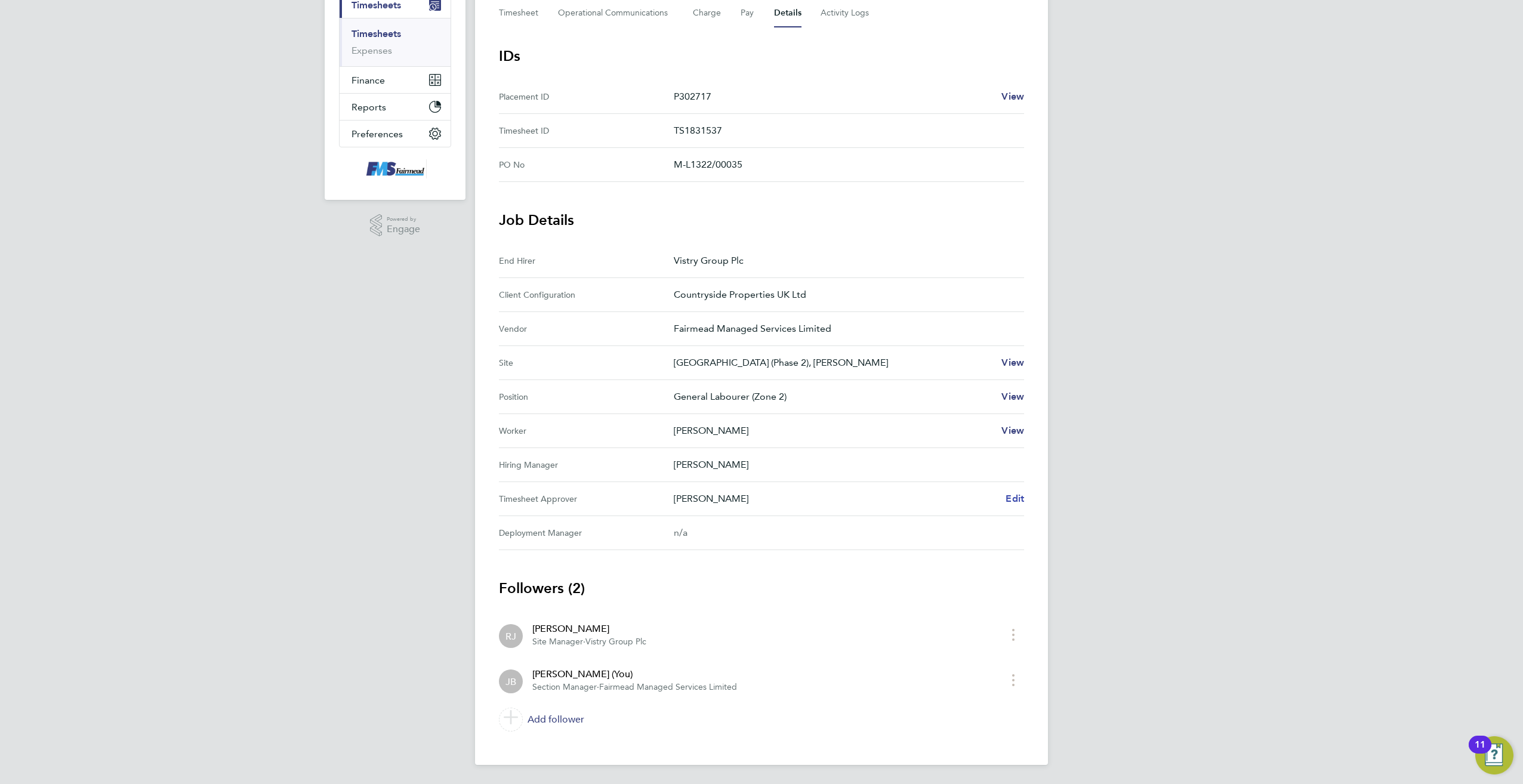
click at [1013, 497] on span "Edit" at bounding box center [1015, 499] width 19 height 11
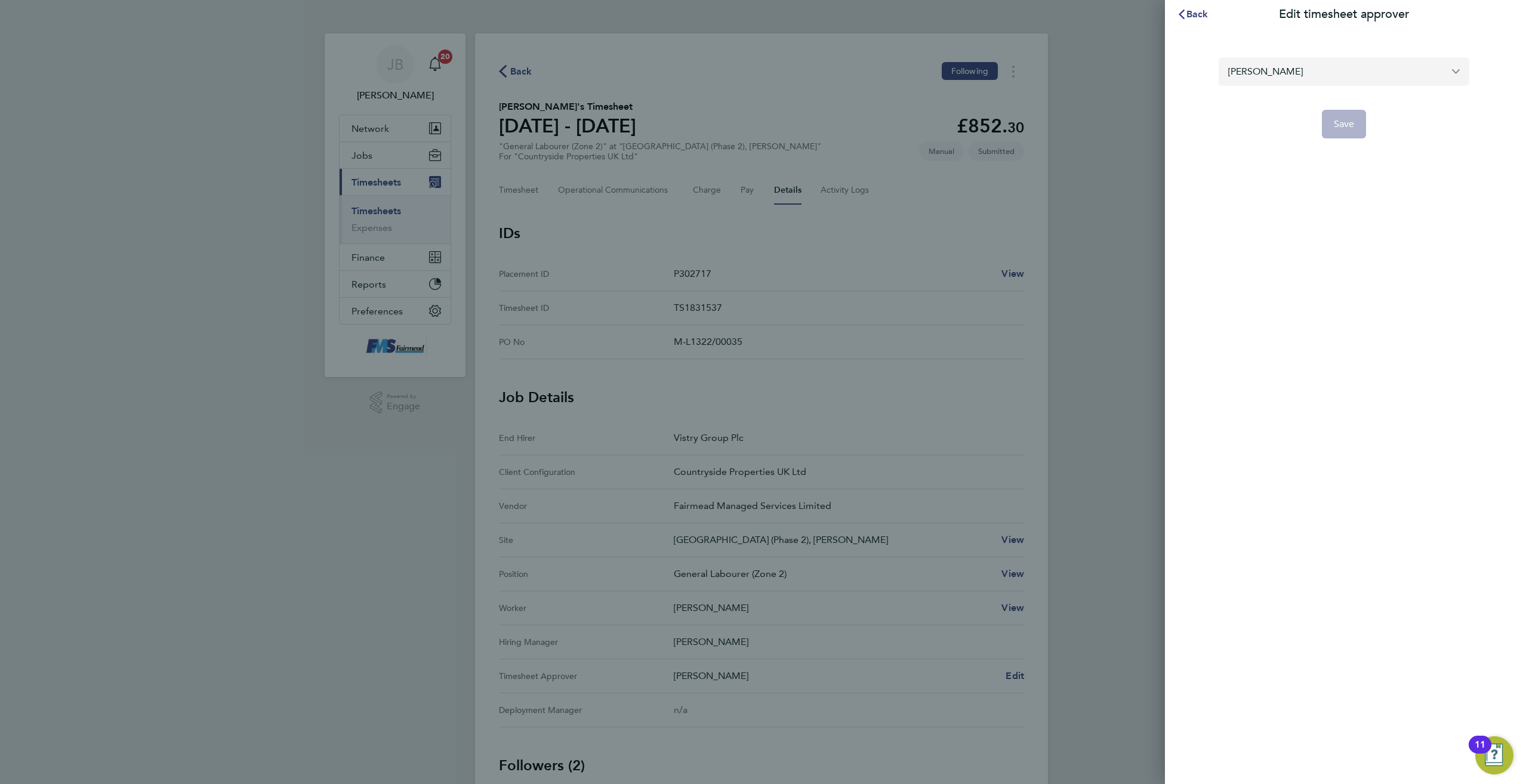
click at [1456, 72] on input "[PERSON_NAME]" at bounding box center [1344, 71] width 250 height 28
click at [1301, 98] on li "[PERSON_NAME]" at bounding box center [1344, 101] width 250 height 30
type input "[PERSON_NAME]"
click at [1349, 128] on span "Save" at bounding box center [1344, 124] width 21 height 12
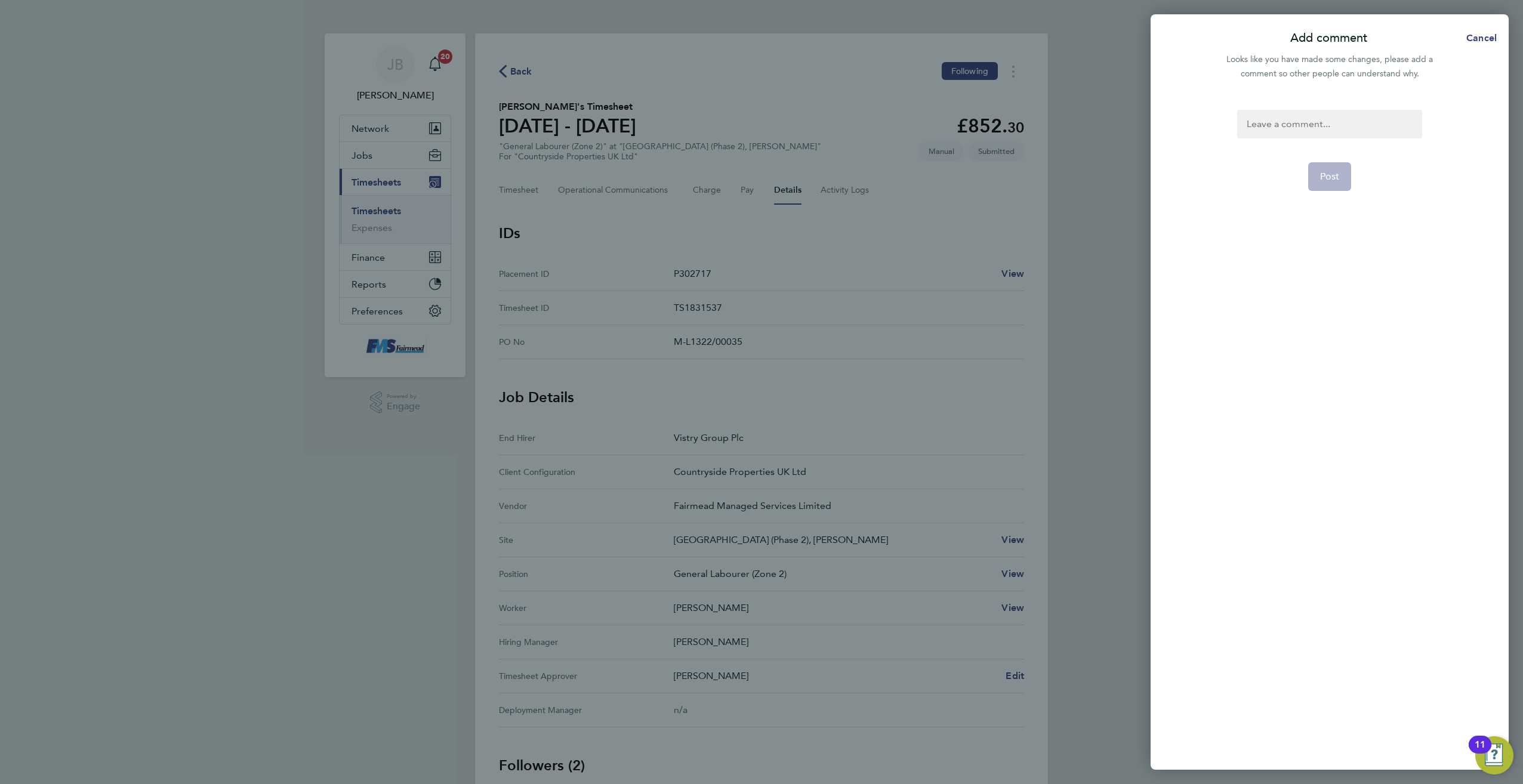
click at [1295, 126] on div at bounding box center [1329, 123] width 184 height 29
paste div
click at [1295, 130] on div at bounding box center [1329, 123] width 184 height 29
click at [1339, 180] on span "Post" at bounding box center [1330, 176] width 19 height 12
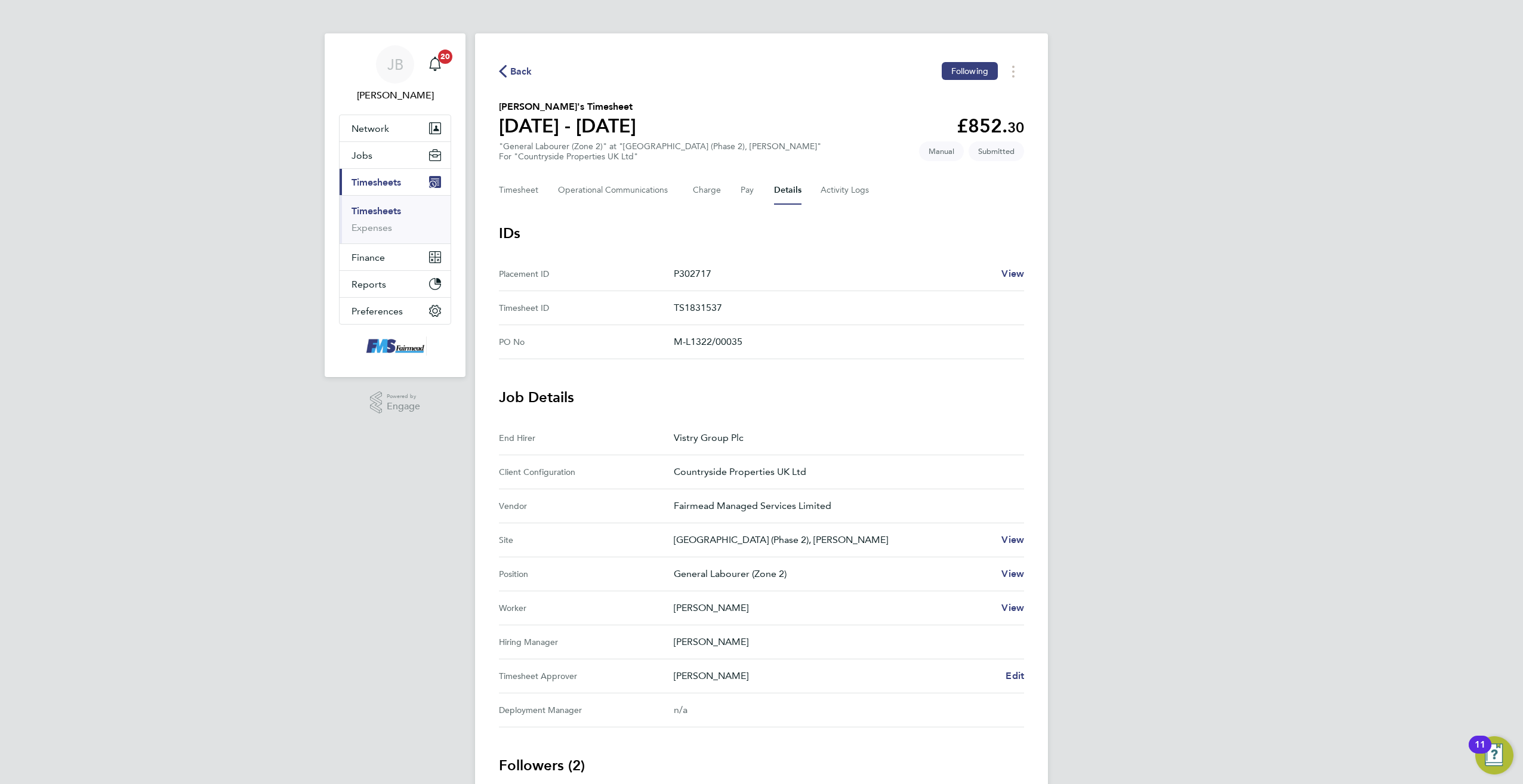
click at [388, 215] on link "Timesheets" at bounding box center [375, 211] width 49 height 11
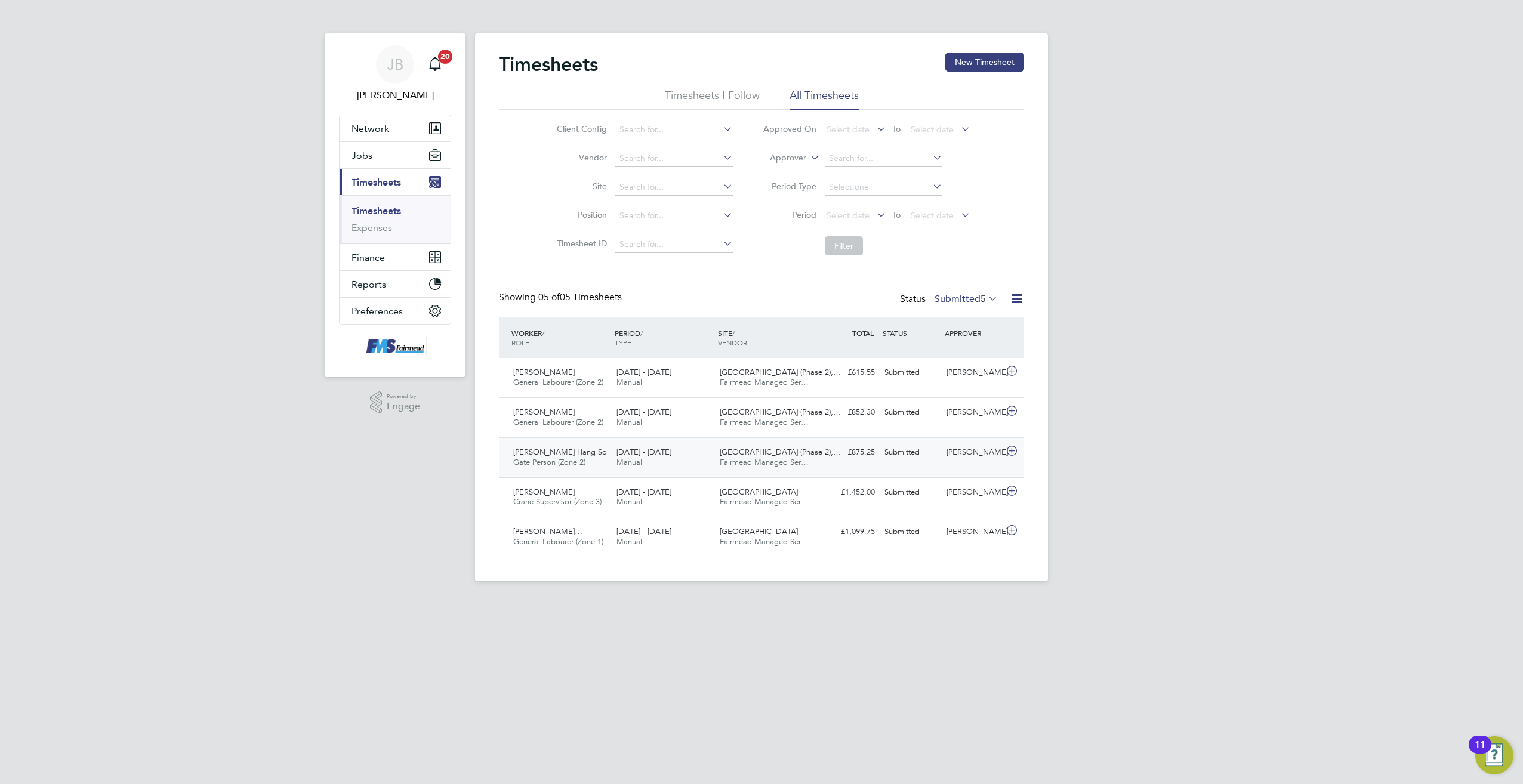
click at [1010, 450] on icon at bounding box center [1012, 451] width 15 height 9
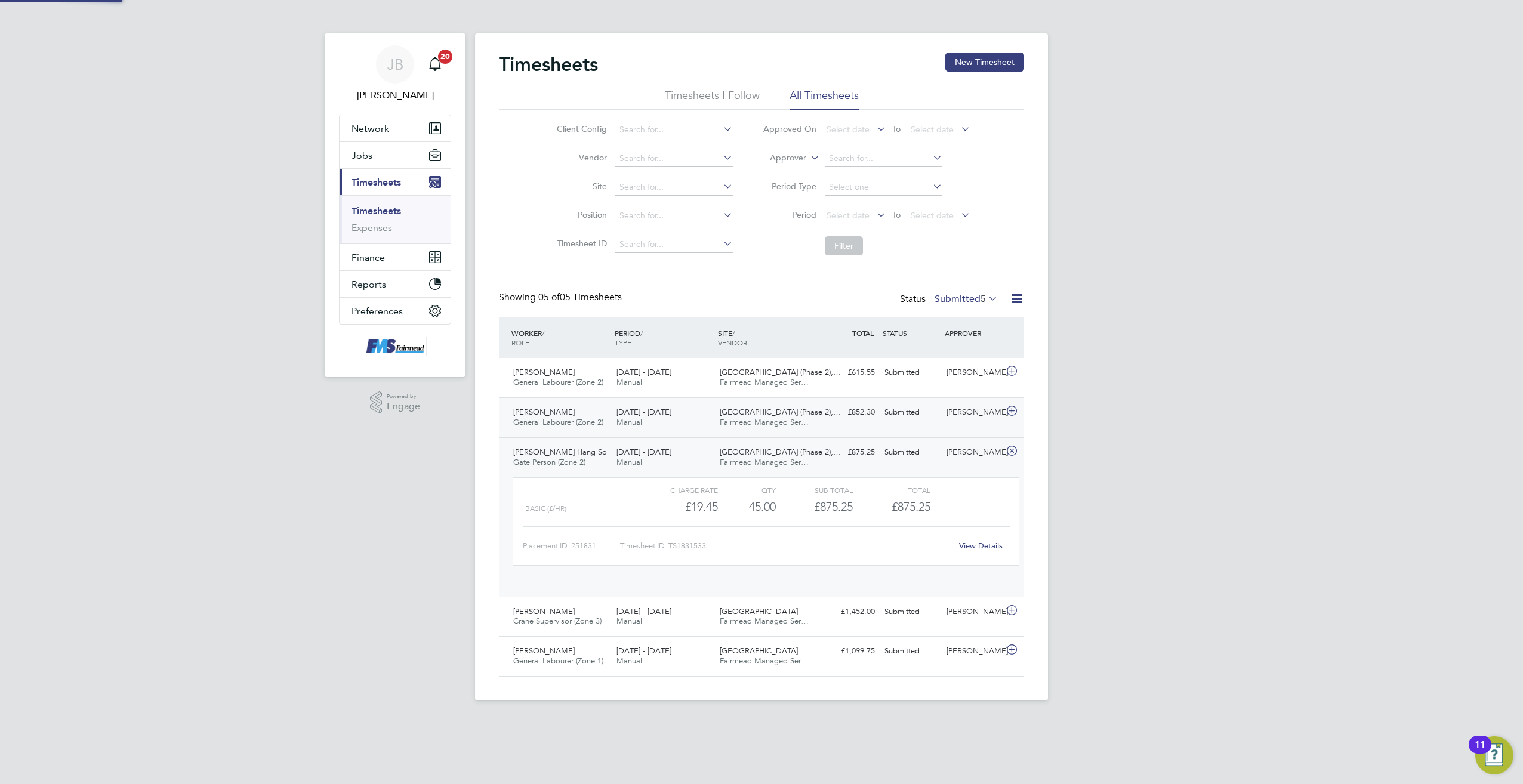
scroll to position [20, 117]
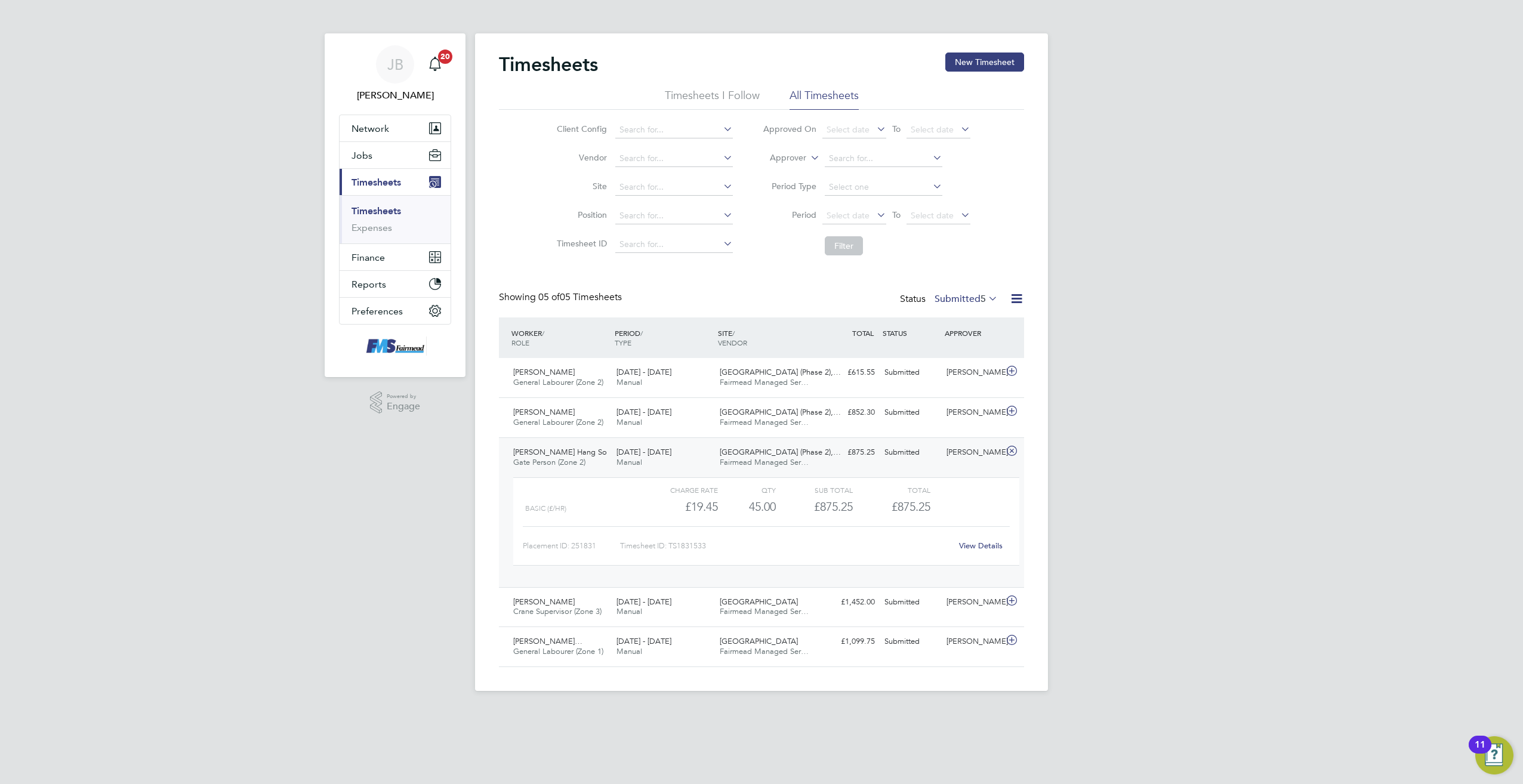
click at [972, 543] on link "View Details" at bounding box center [981, 545] width 44 height 10
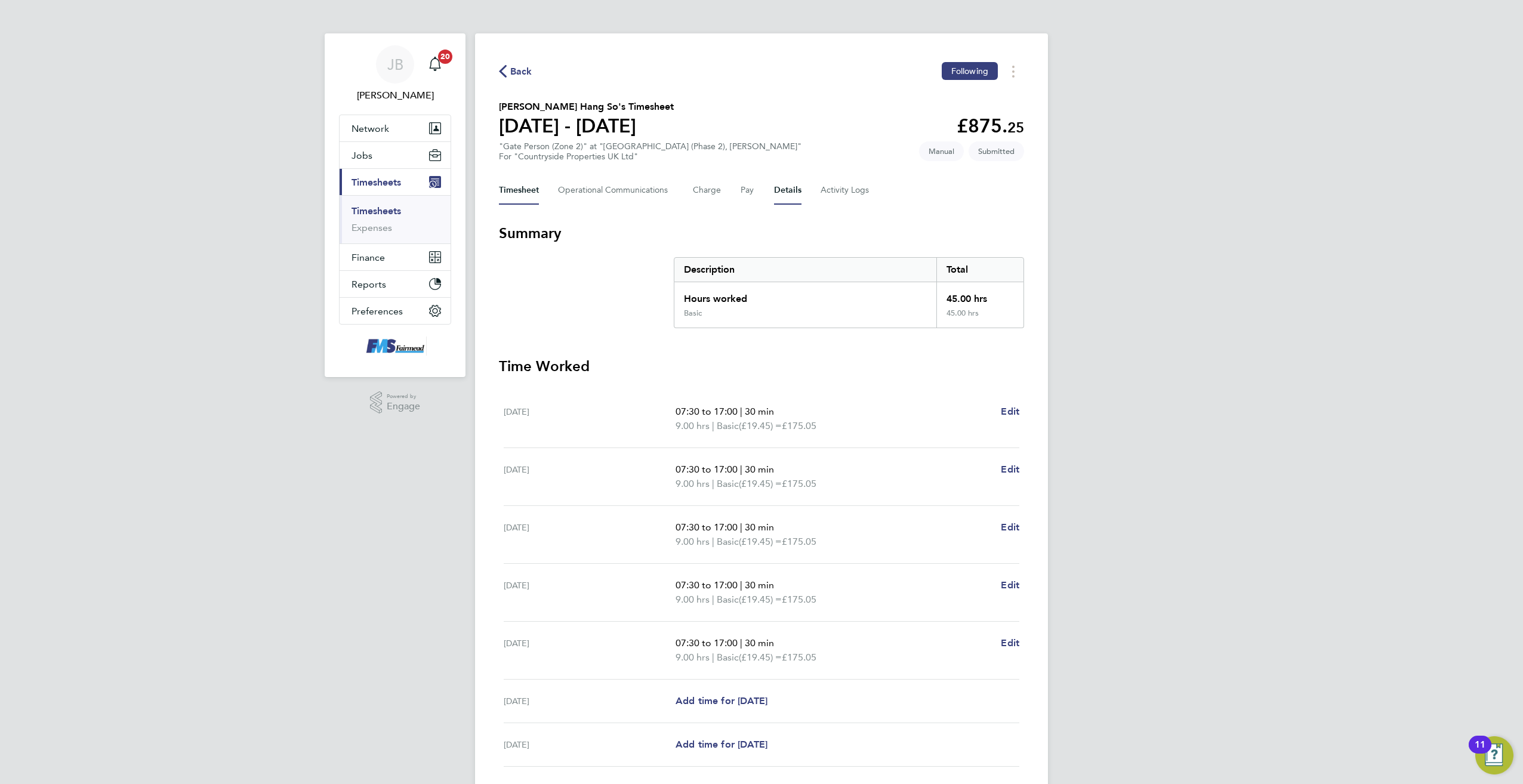
drag, startPoint x: 768, startPoint y: 190, endPoint x: 774, endPoint y: 196, distance: 8.5
click at [768, 190] on div "Timesheet Operational Communications Charge Pay Details Activity Logs" at bounding box center [761, 190] width 526 height 29
click at [793, 206] on div "Back Following [PERSON_NAME] Hang So's Timesheet [DATE] - [DATE] £875. 25 "Gate…" at bounding box center [762, 443] width 573 height 819
click at [785, 193] on button "Details" at bounding box center [788, 190] width 28 height 29
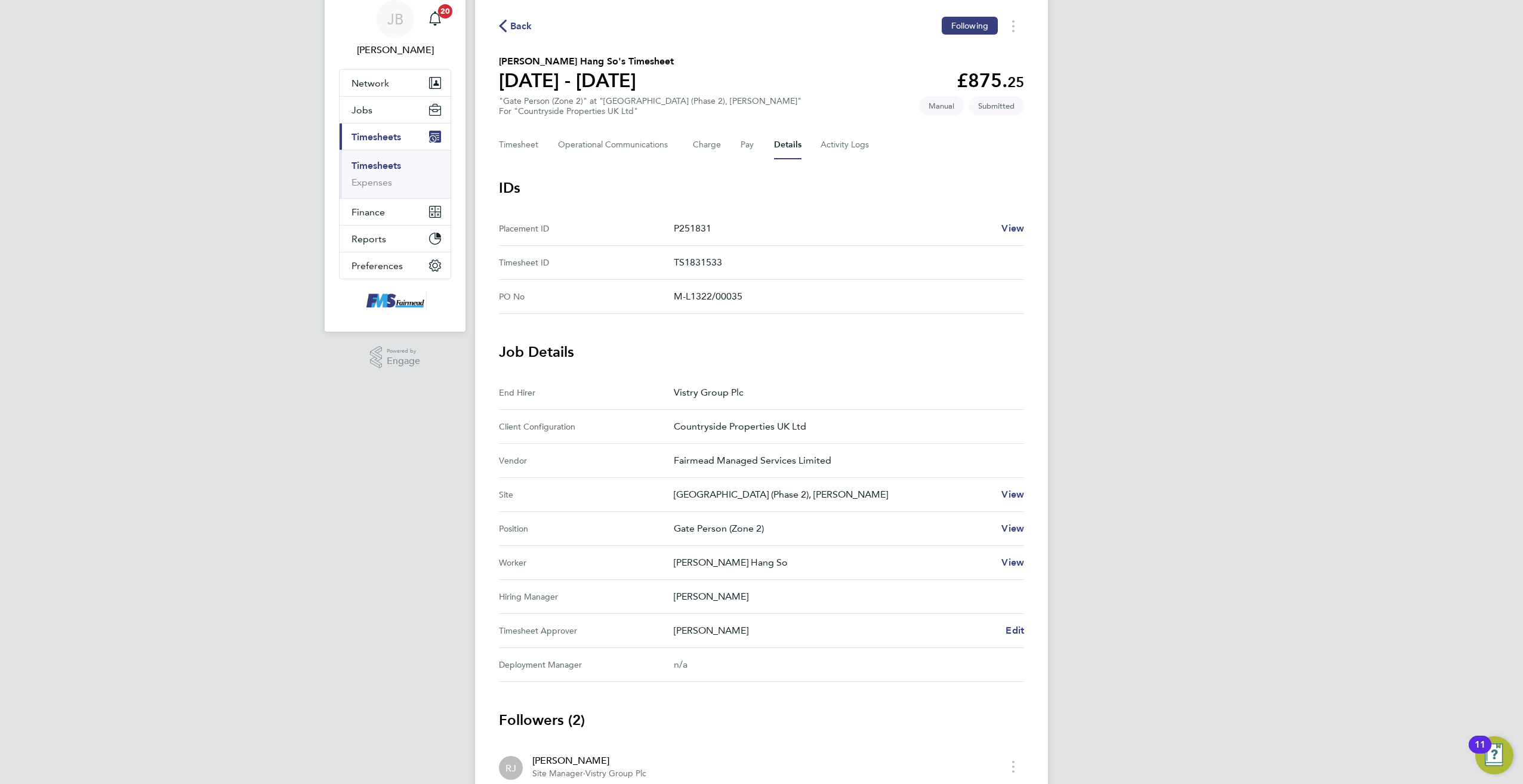
scroll to position [177, 0]
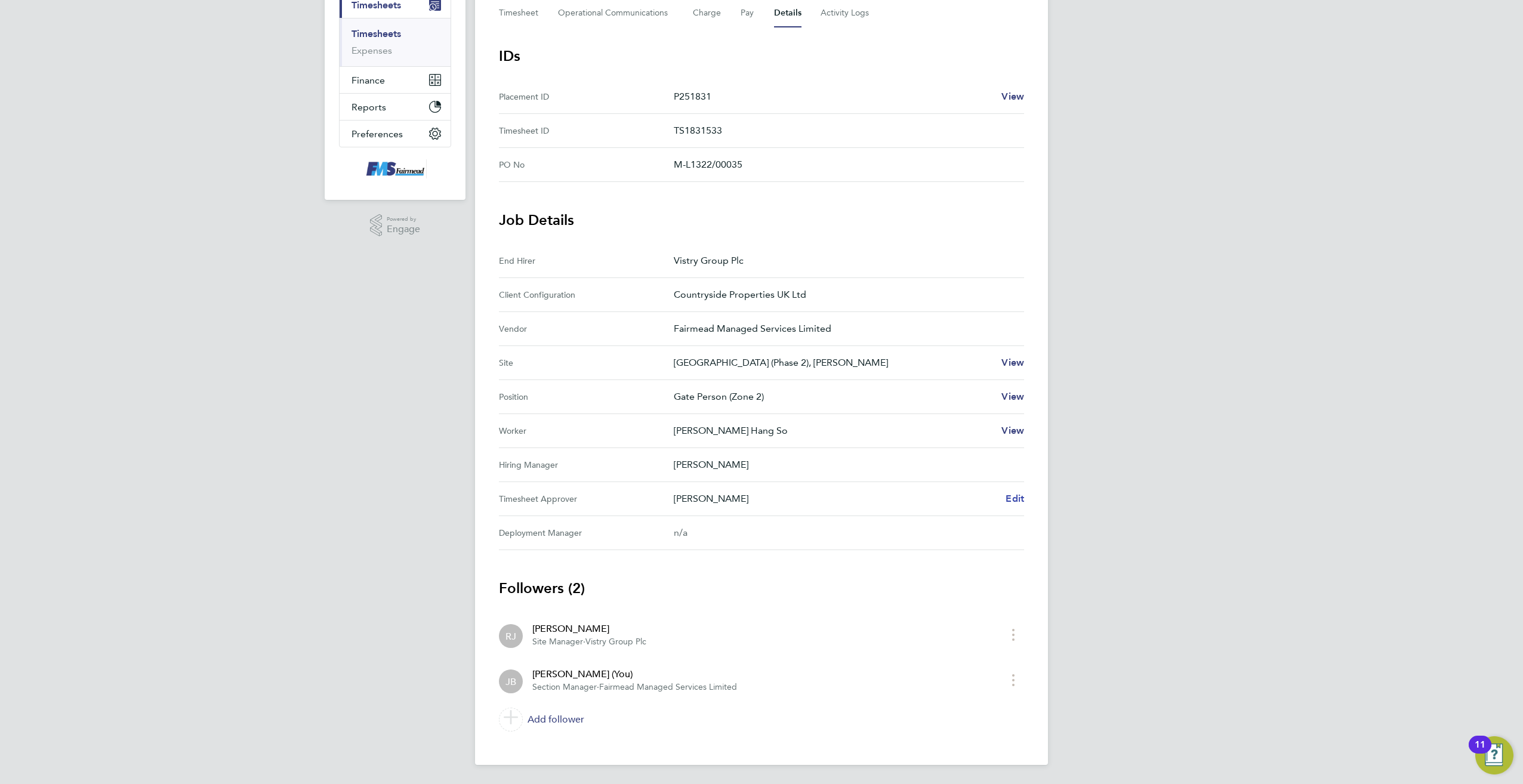
click at [1014, 496] on span "Edit" at bounding box center [1015, 499] width 19 height 11
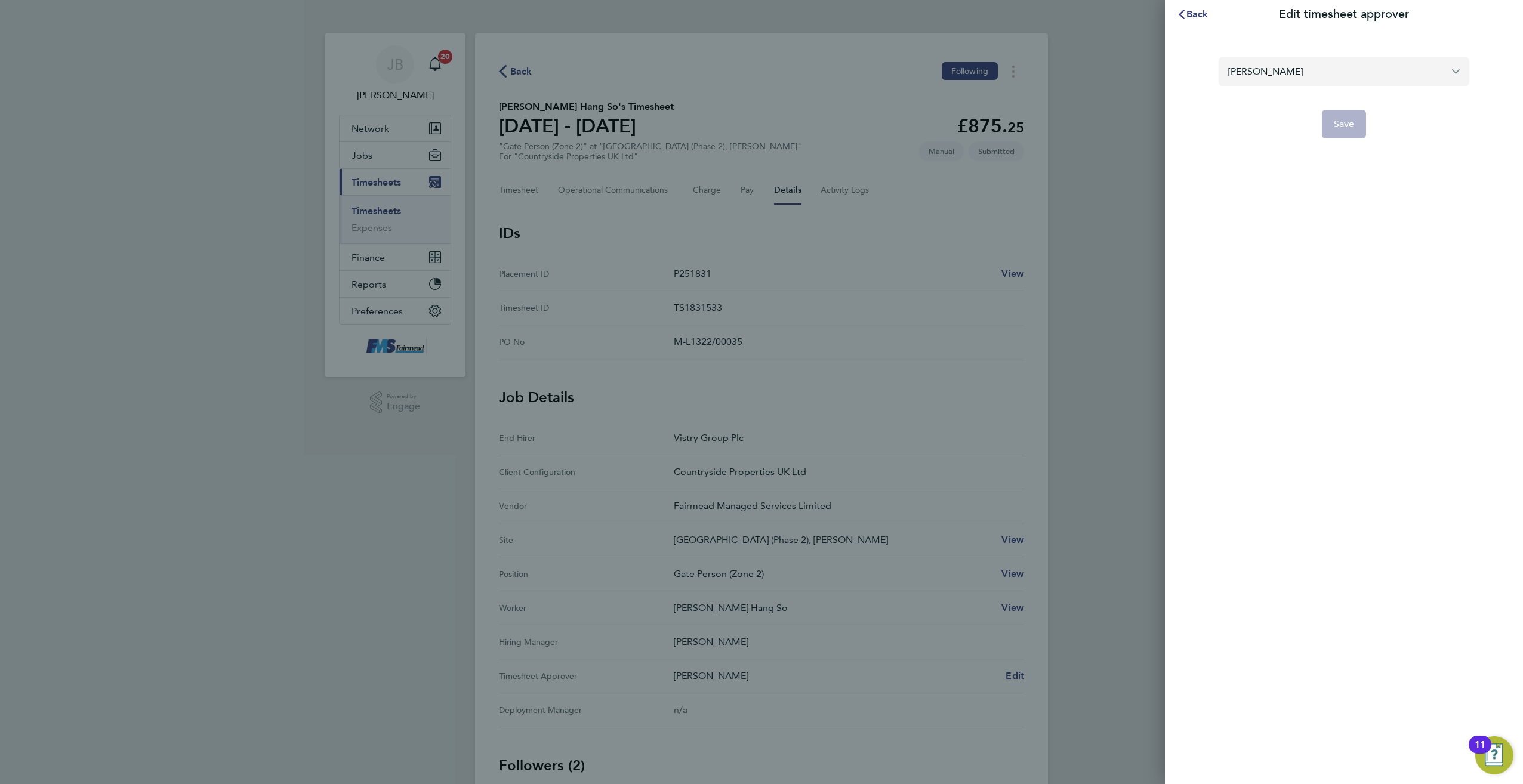
click at [1341, 71] on input "[PERSON_NAME]" at bounding box center [1344, 71] width 250 height 28
type input "R"
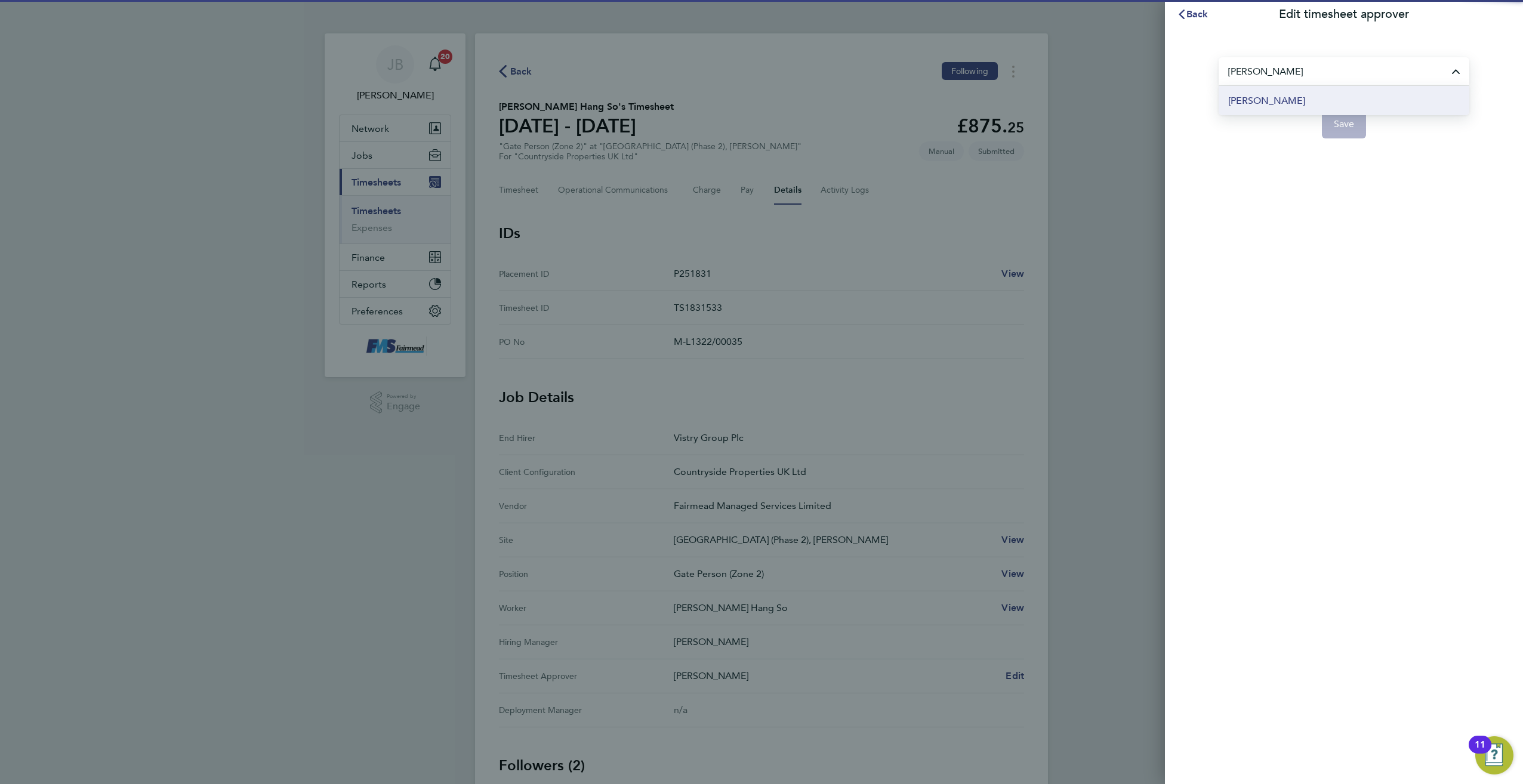
click at [1326, 105] on li "[PERSON_NAME]" at bounding box center [1344, 101] width 250 height 30
type input "[PERSON_NAME]"
click at [1347, 128] on span "Save" at bounding box center [1344, 124] width 21 height 12
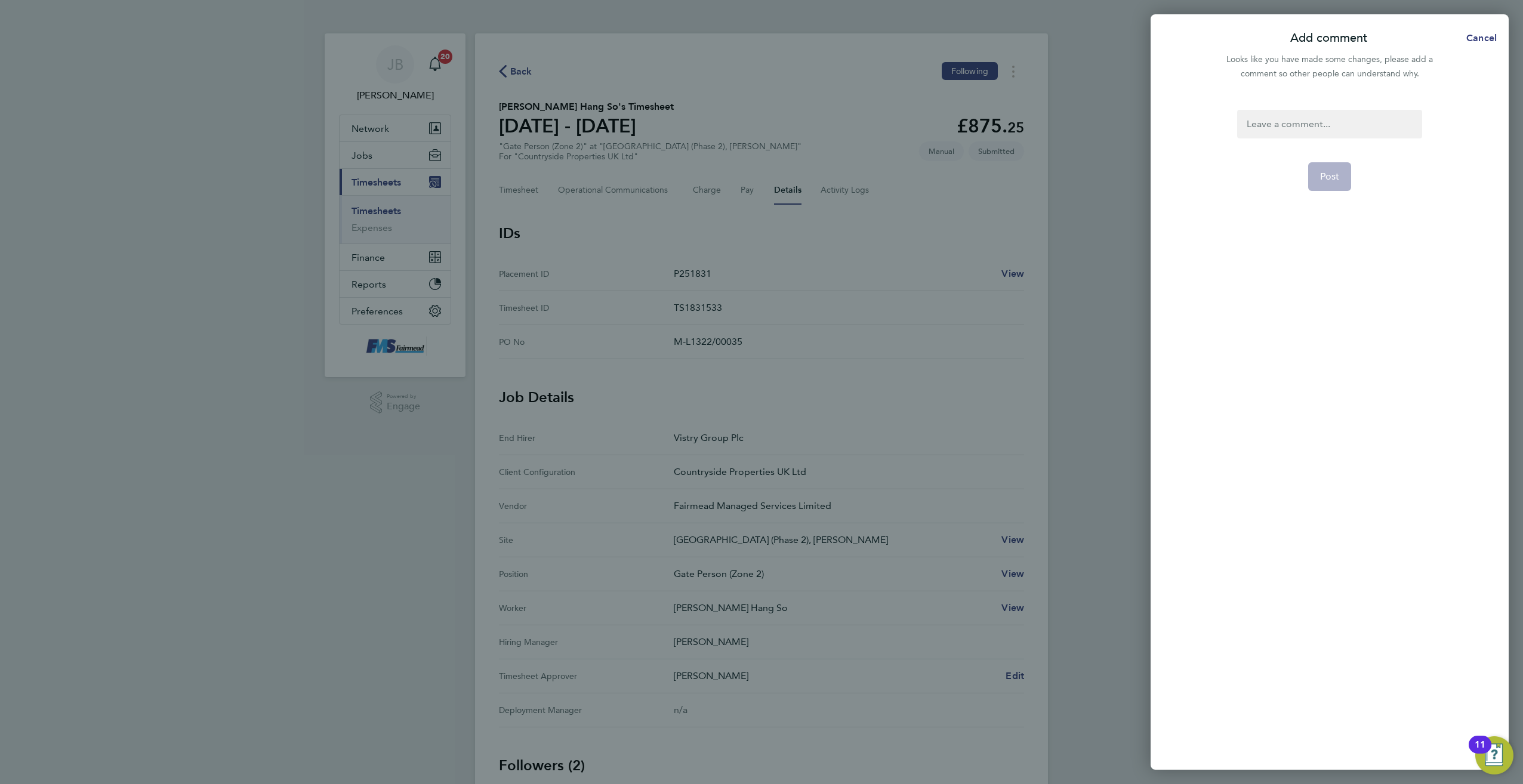
click at [1327, 132] on div at bounding box center [1329, 123] width 184 height 29
click at [1262, 123] on div "Chnage of approver" at bounding box center [1329, 123] width 184 height 29
click at [1346, 175] on button "Post" at bounding box center [1330, 176] width 44 height 29
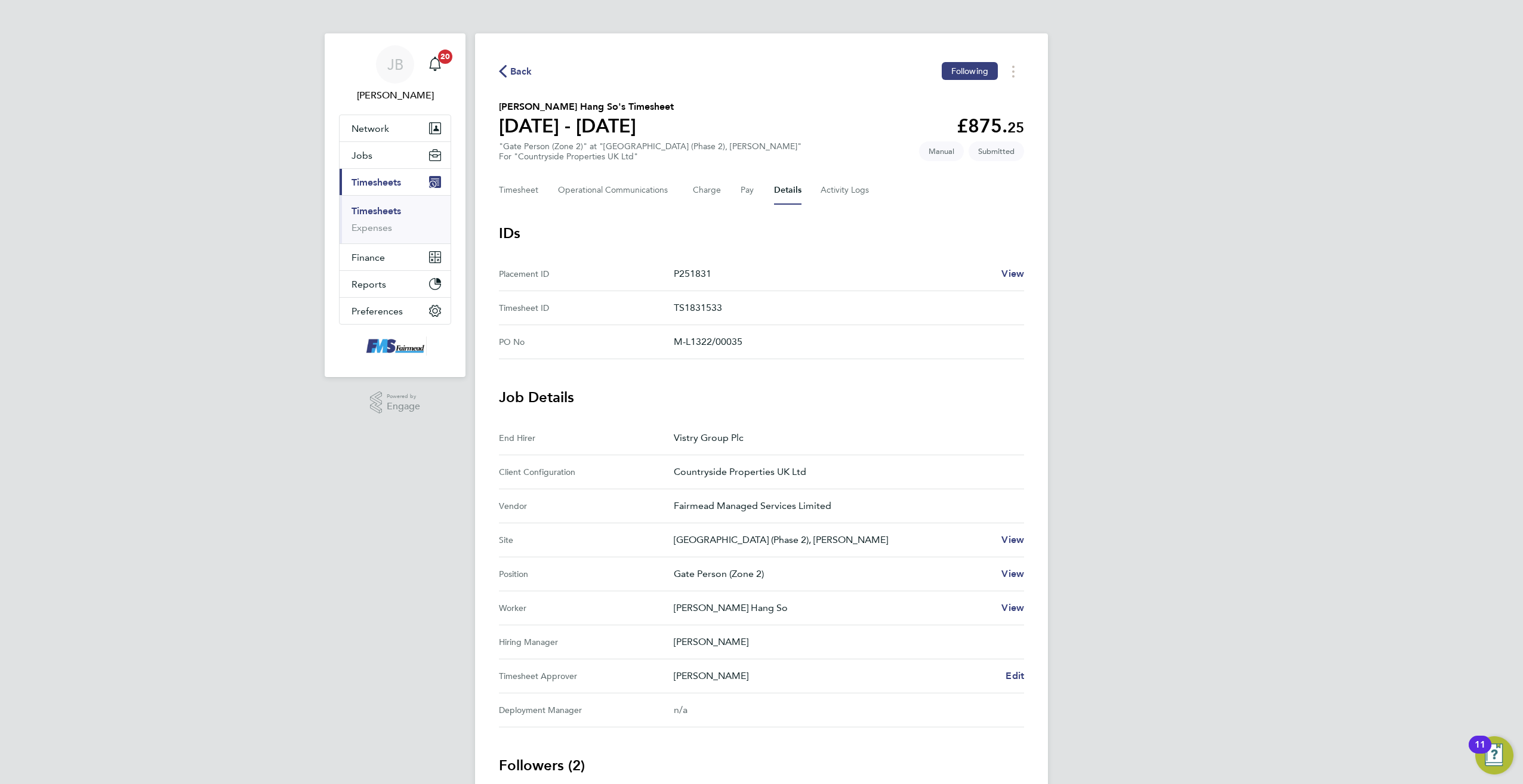
click at [384, 207] on link "Timesheets" at bounding box center [375, 211] width 49 height 11
